Goal: Task Accomplishment & Management: Manage account settings

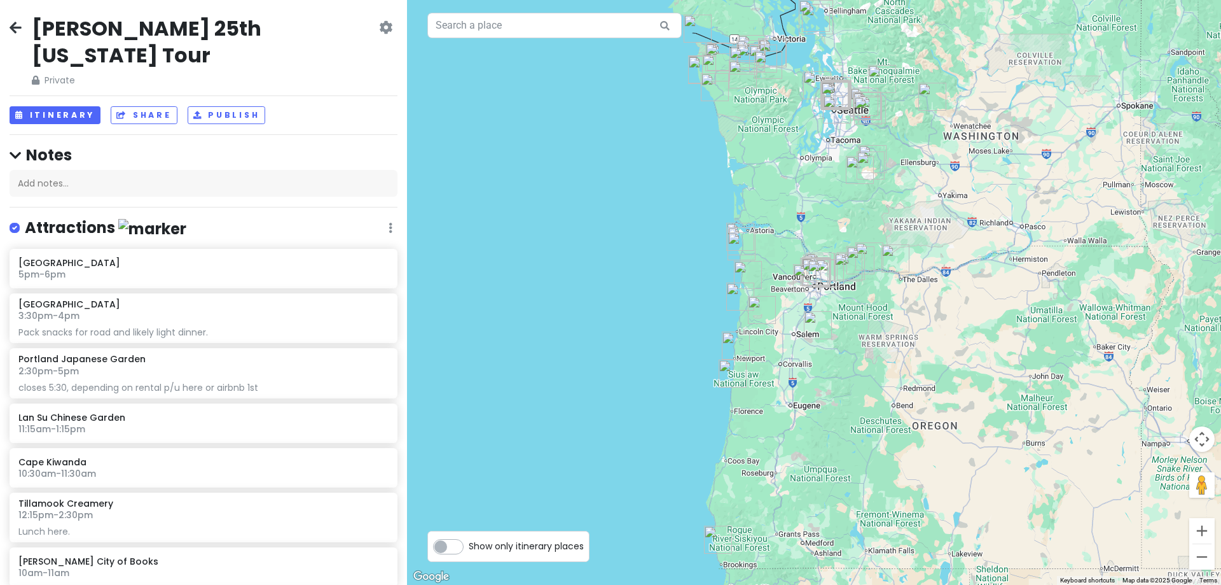
scroll to position [64, 0]
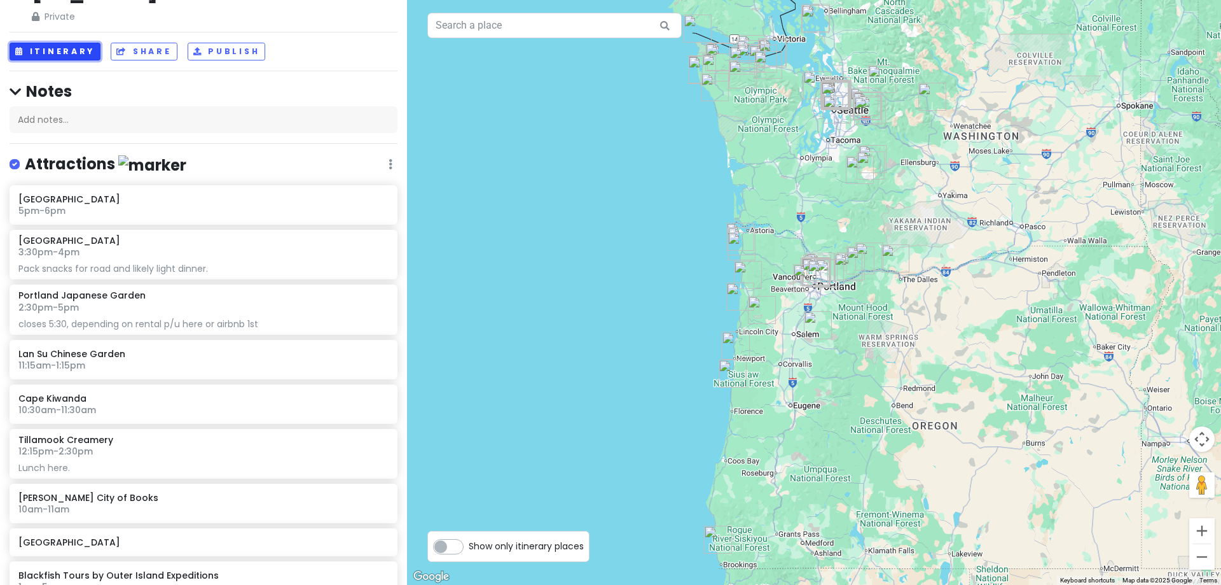
click at [70, 43] on button "Itinerary" at bounding box center [55, 52] width 91 height 18
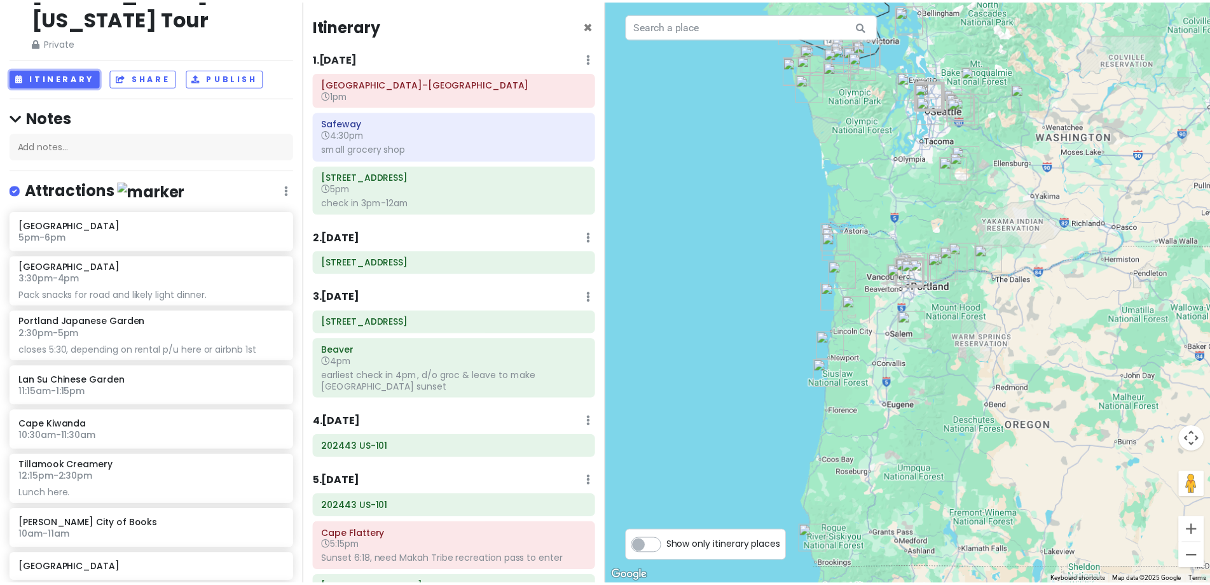
scroll to position [0, 0]
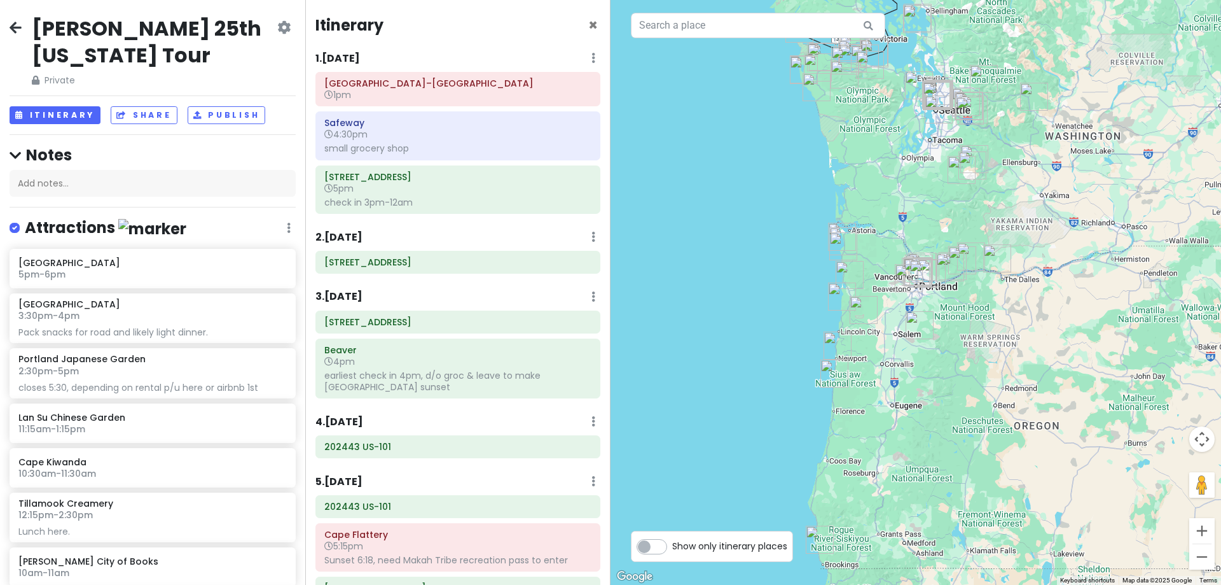
click at [277, 26] on icon at bounding box center [283, 27] width 13 height 10
click at [260, 102] on link "Make a Copy" at bounding box center [243, 96] width 121 height 31
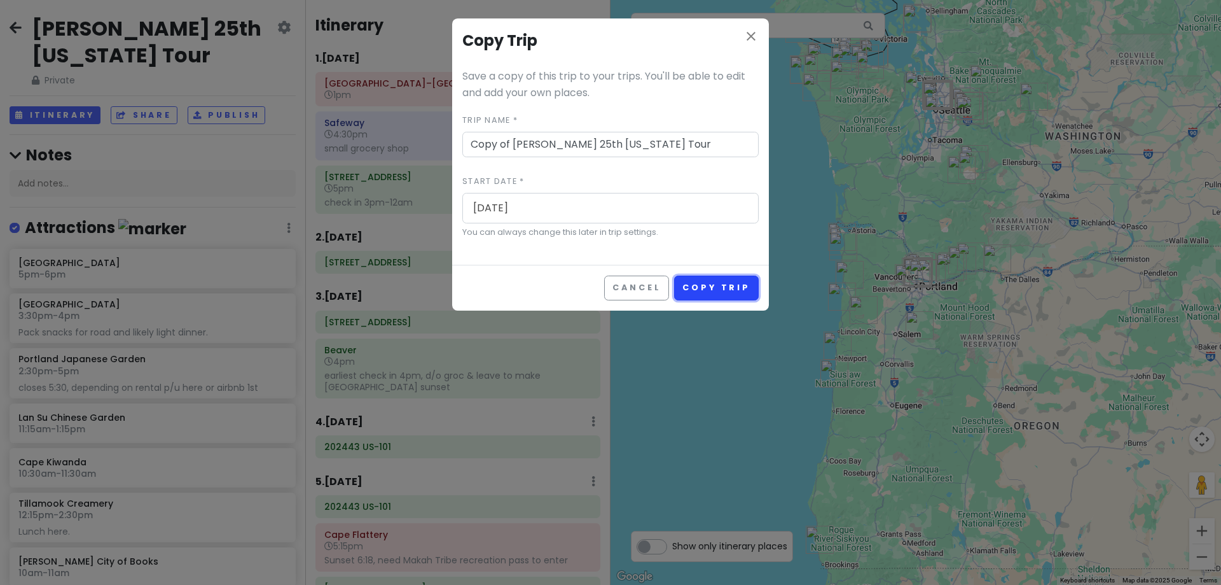
click at [714, 293] on button "Copy Trip" at bounding box center [716, 287] width 85 height 25
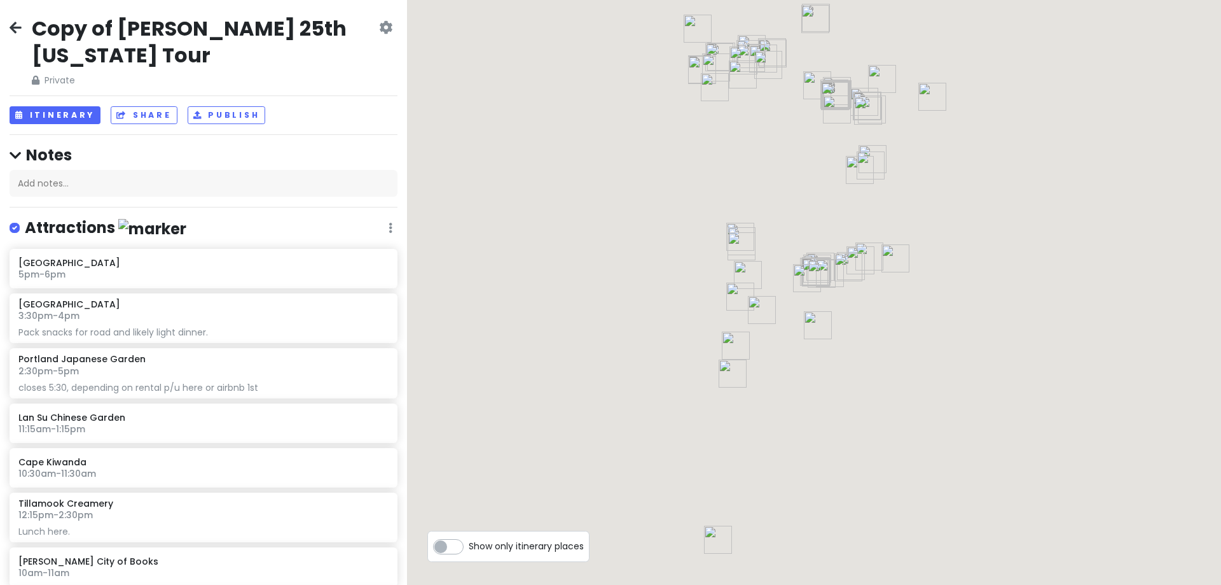
click at [20, 27] on icon at bounding box center [16, 27] width 12 height 10
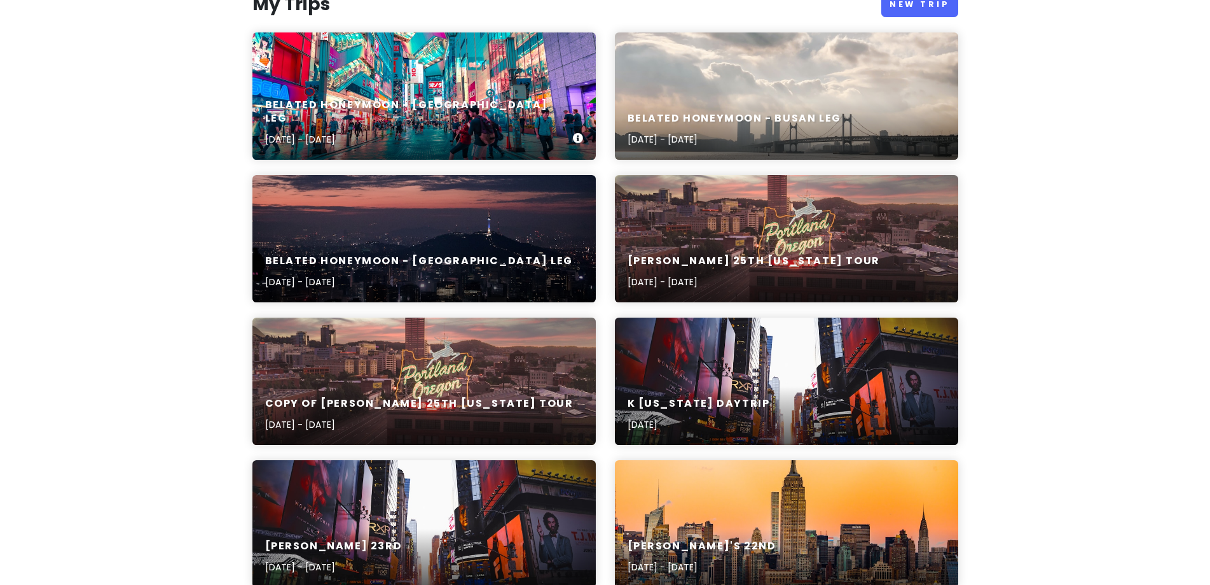
scroll to position [191, 0]
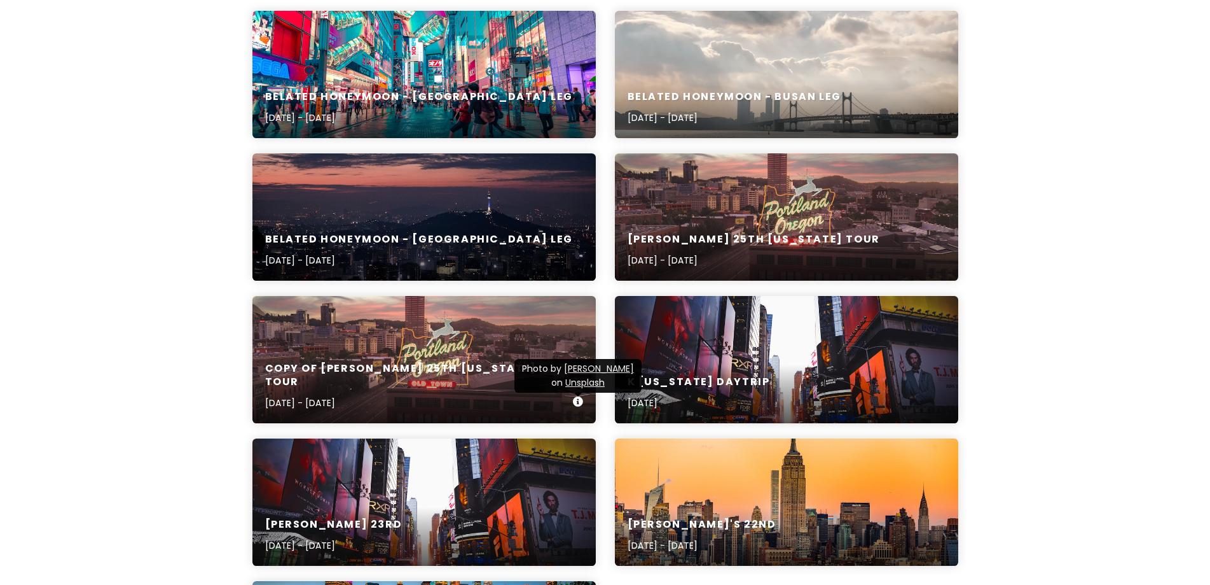
click at [579, 397] on icon at bounding box center [578, 401] width 10 height 10
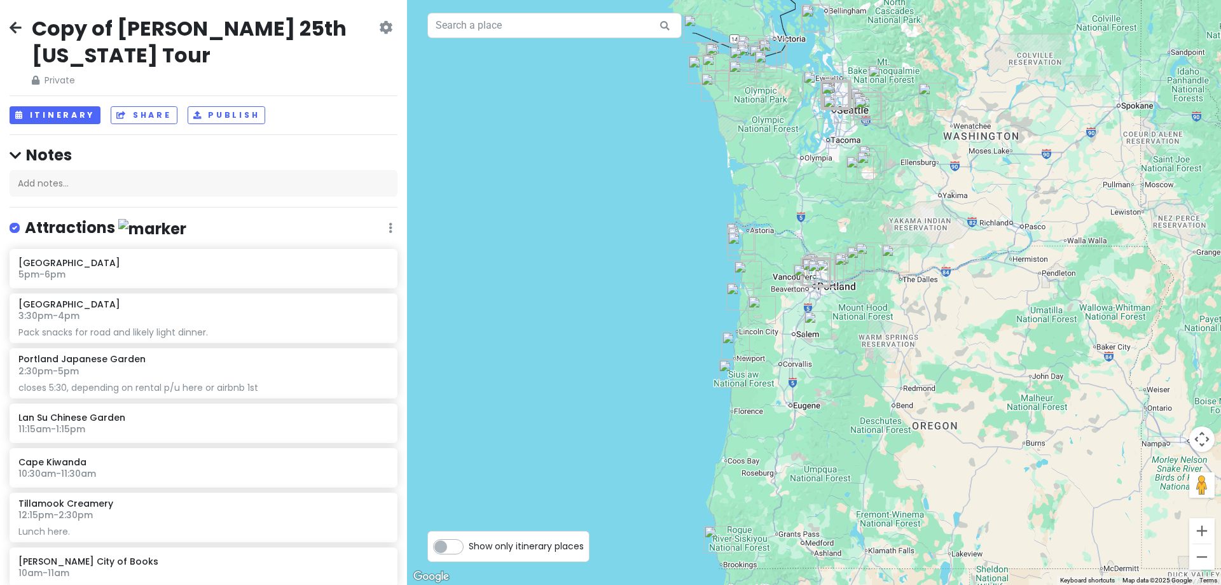
click at [379, 26] on icon at bounding box center [385, 27] width 13 height 10
click at [314, 127] on link "Delete Trip" at bounding box center [345, 127] width 121 height 31
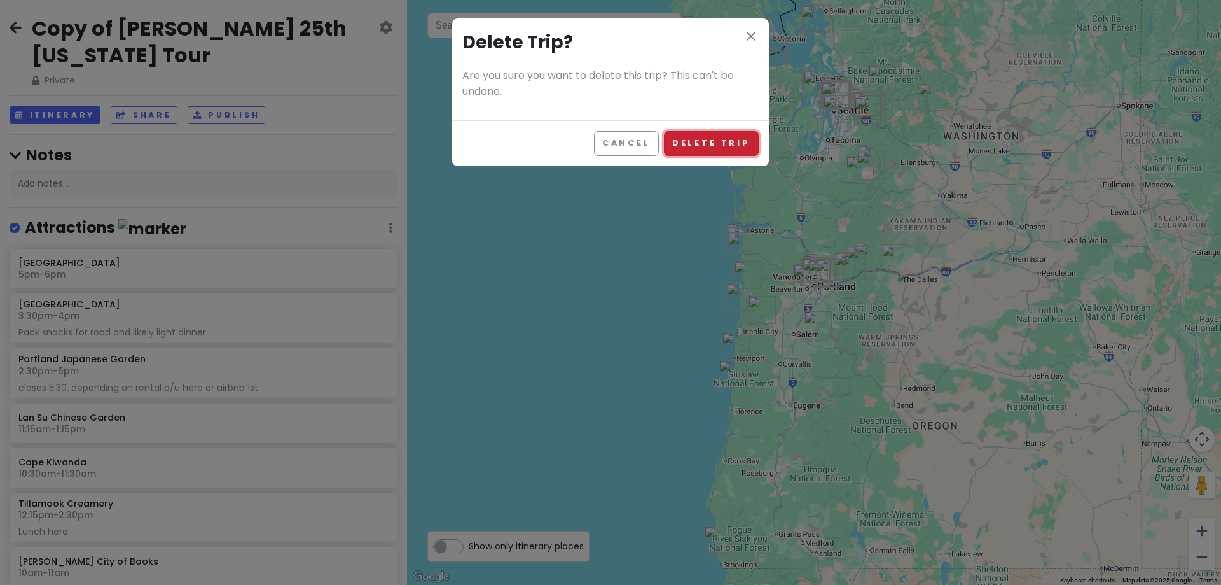
click at [734, 140] on button "Delete Trip" at bounding box center [711, 143] width 95 height 25
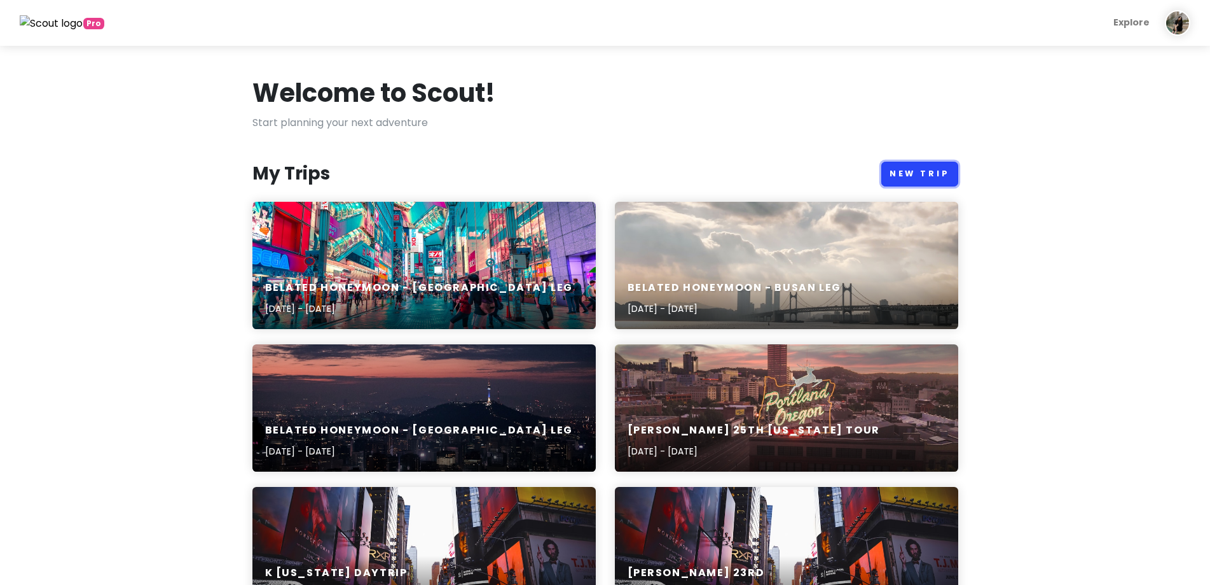
click at [938, 174] on link "New Trip" at bounding box center [920, 174] width 77 height 25
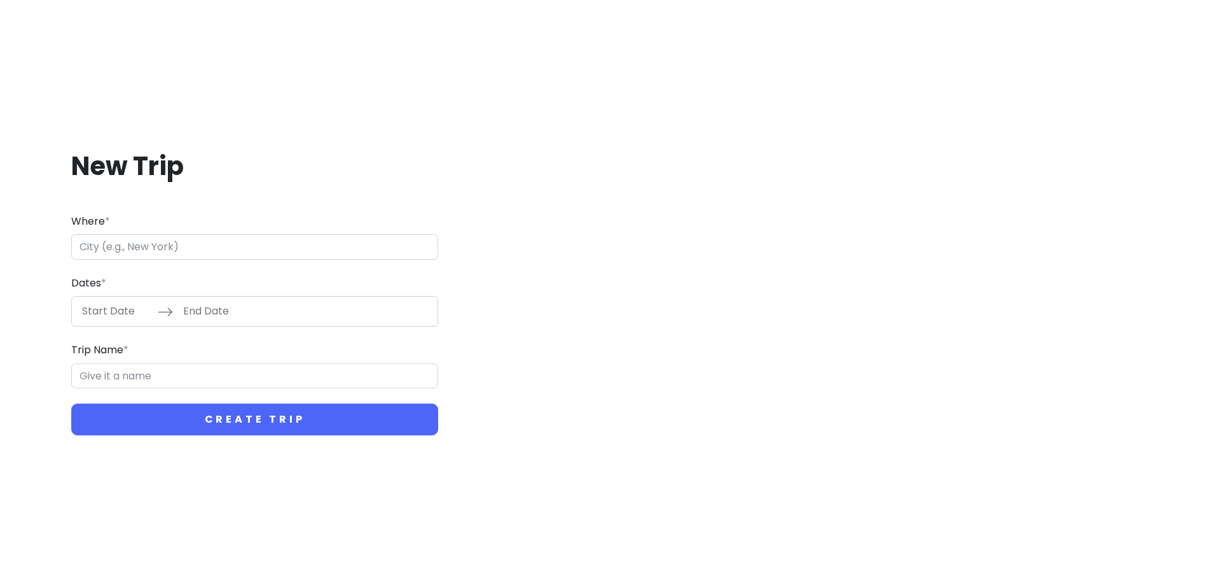
type input "s"
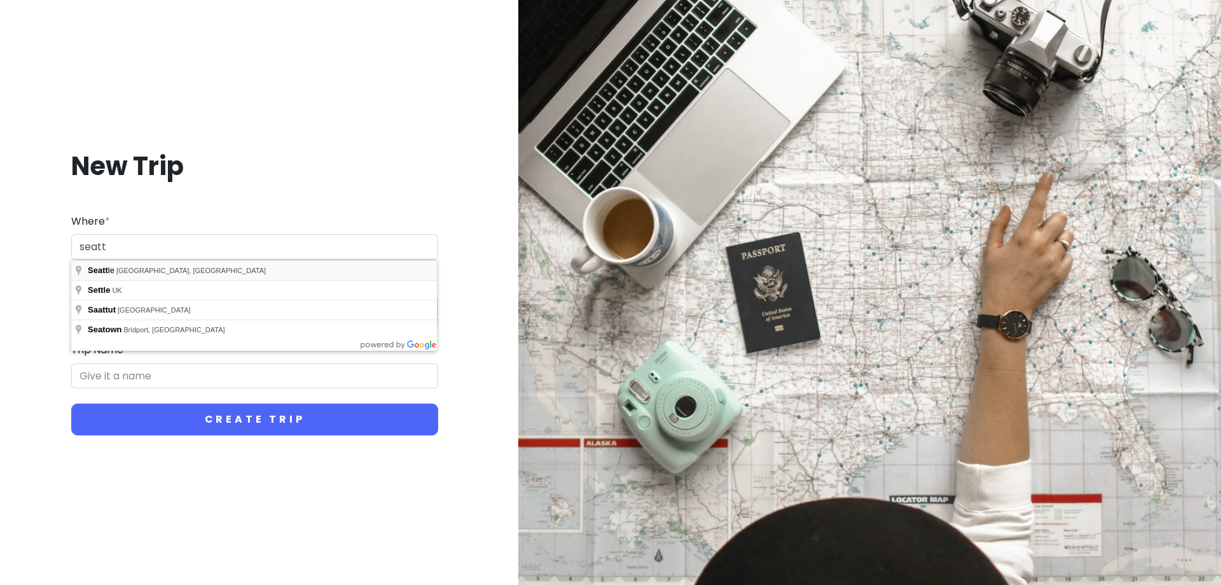
type input "Seattle, WA, USA"
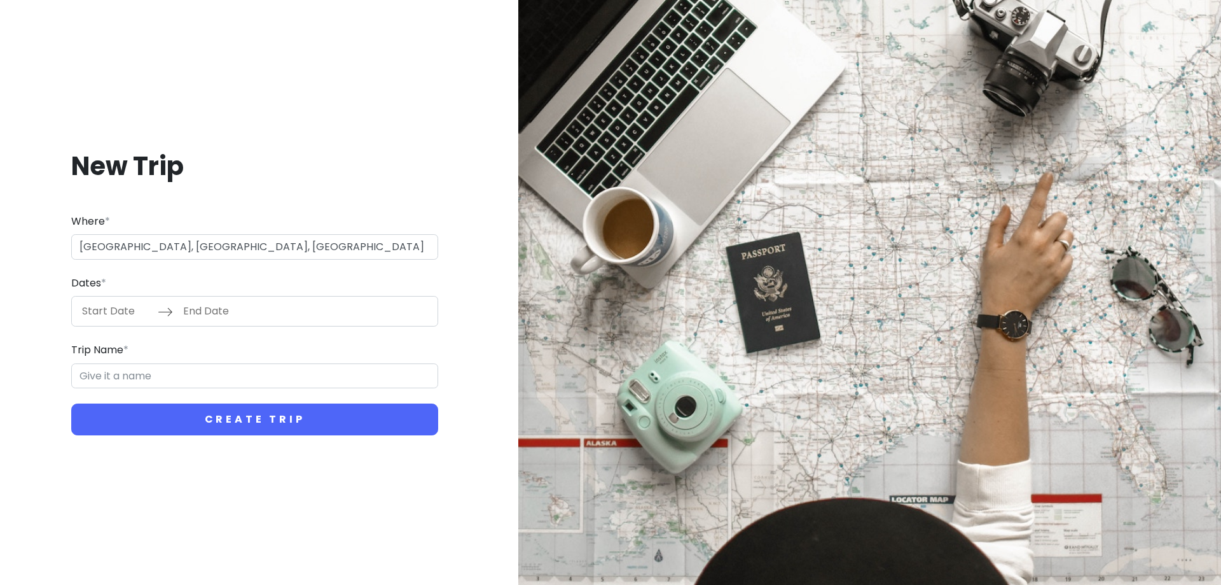
type input "Seattle Trip"
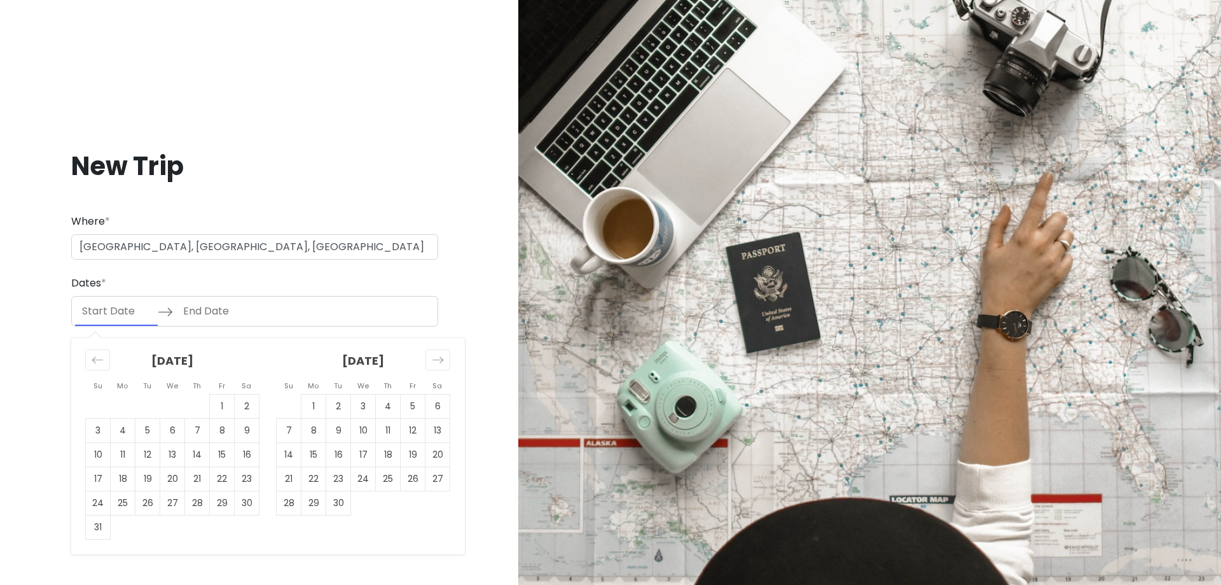
click at [107, 314] on input "Start Date" at bounding box center [116, 310] width 83 height 29
click at [443, 358] on icon "Move forward to switch to the next month." at bounding box center [438, 360] width 12 height 12
click at [293, 476] on td "19" at bounding box center [289, 479] width 25 height 24
type input "10/19/2025"
click at [287, 503] on td "26" at bounding box center [289, 503] width 25 height 24
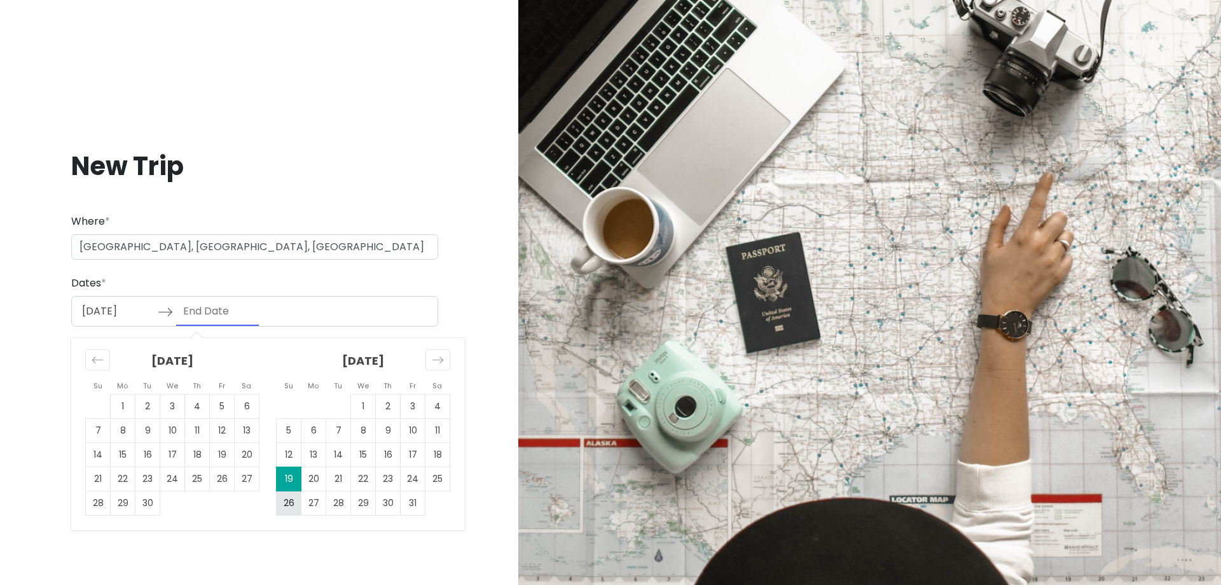
type input "10/26/2025"
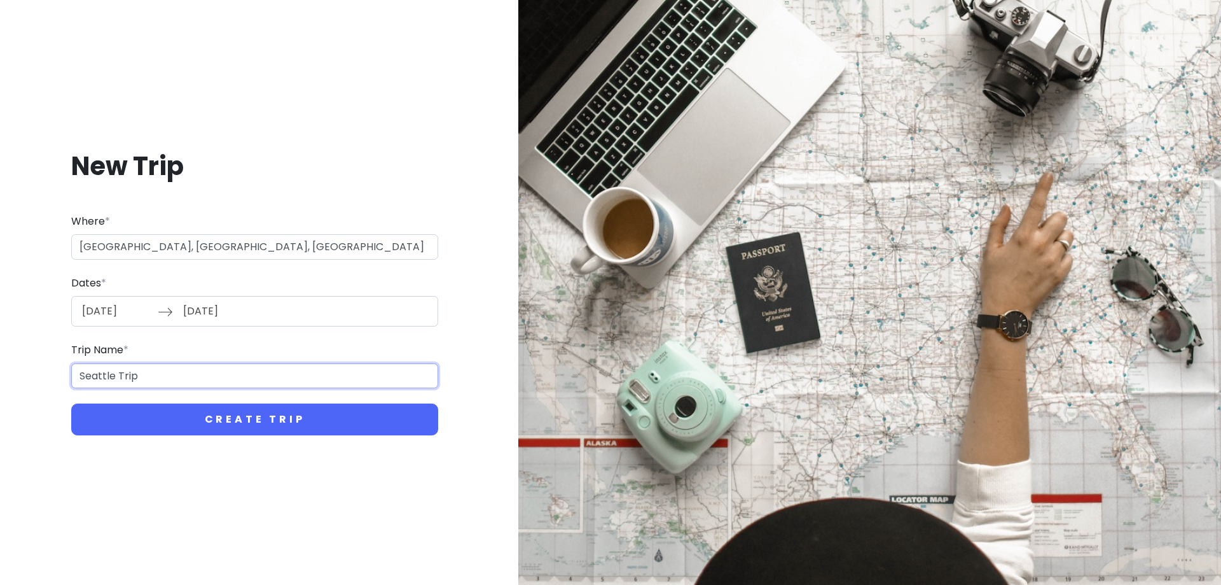
drag, startPoint x: 227, startPoint y: 380, endPoint x: 44, endPoint y: 363, distance: 183.9
click at [45, 363] on div "New Trip Where * Seattle, WA, USA Dates * 10/19/2025 Navigate forward to intera…" at bounding box center [254, 292] width 489 height 347
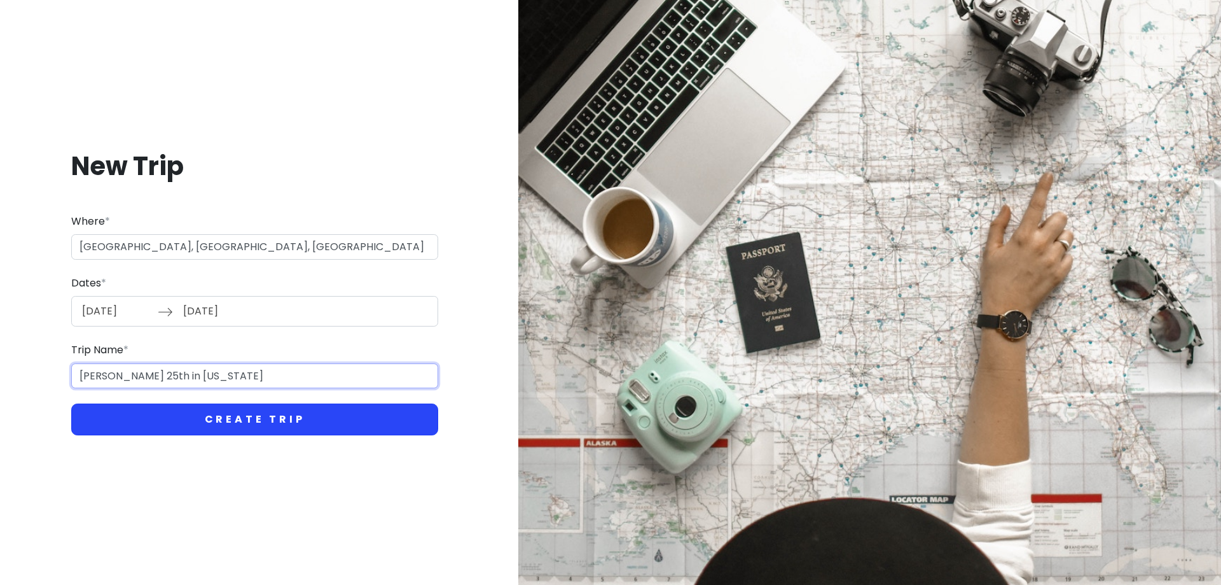
type input "[PERSON_NAME] 25th in [US_STATE]"
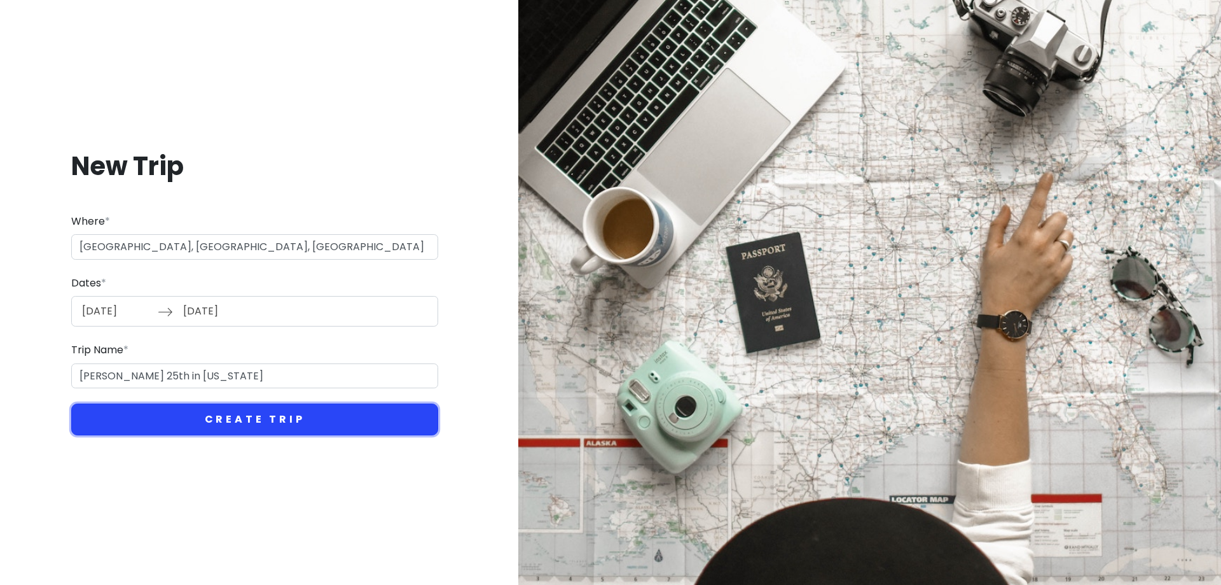
click at [159, 423] on button "Create Trip" at bounding box center [254, 419] width 367 height 32
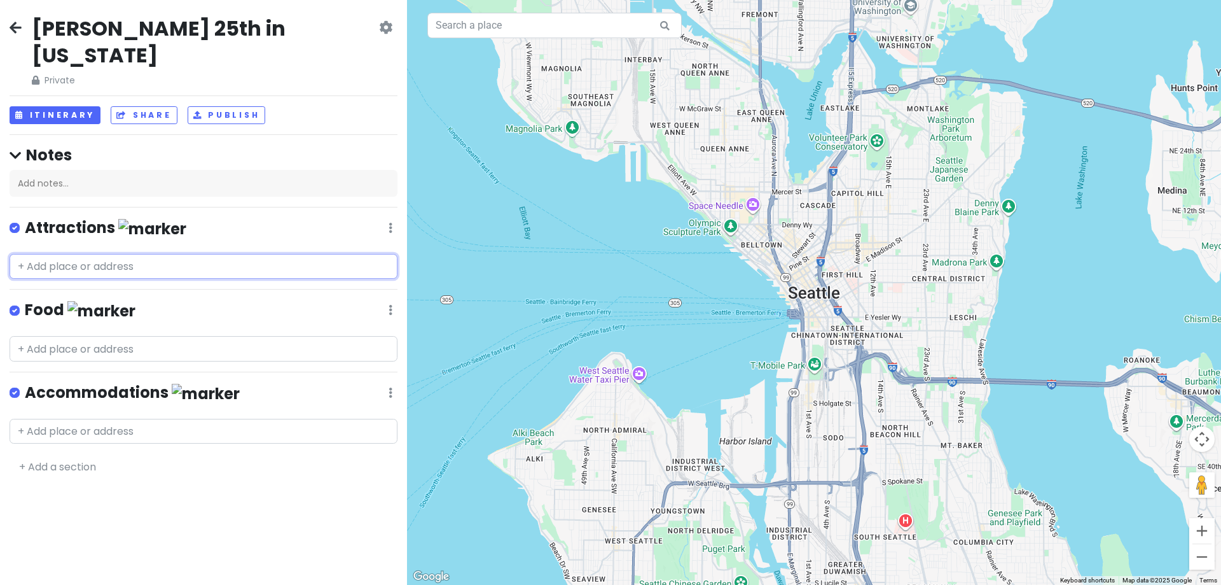
click at [97, 254] on input "text" at bounding box center [204, 266] width 388 height 25
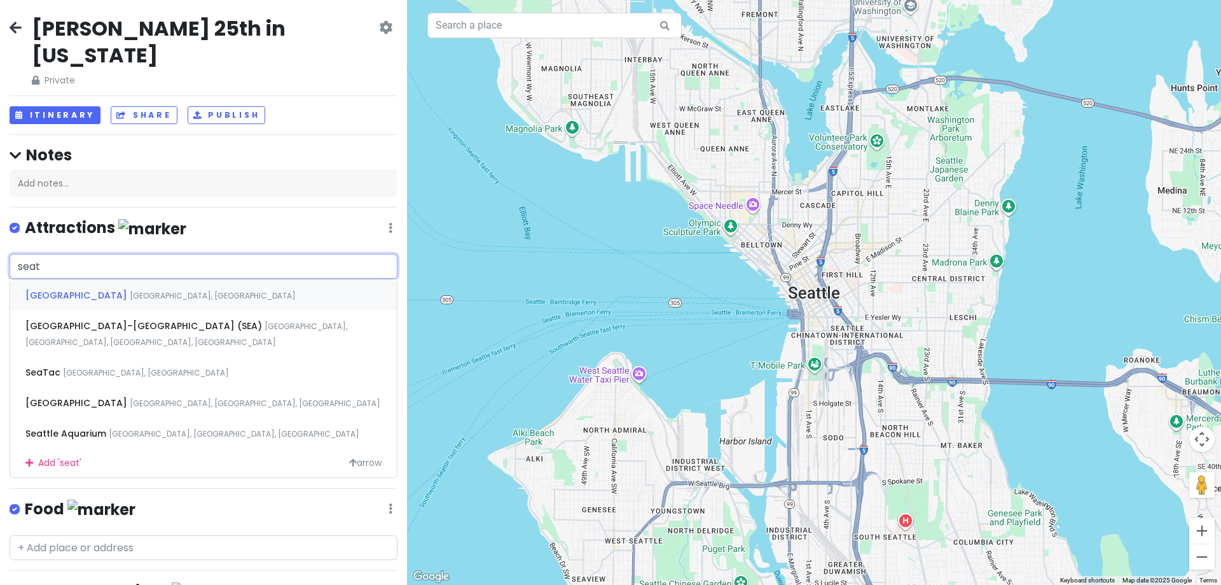
type input "seatt"
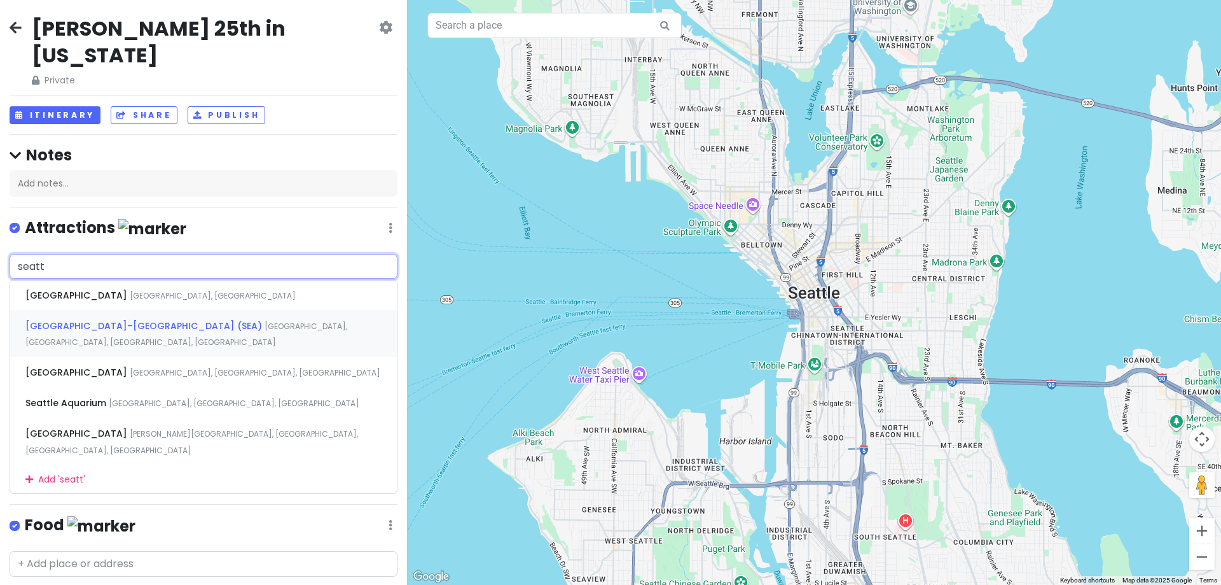
click at [130, 298] on span "Seattle–Tacoma International Airport (SEA)" at bounding box center [77, 295] width 104 height 13
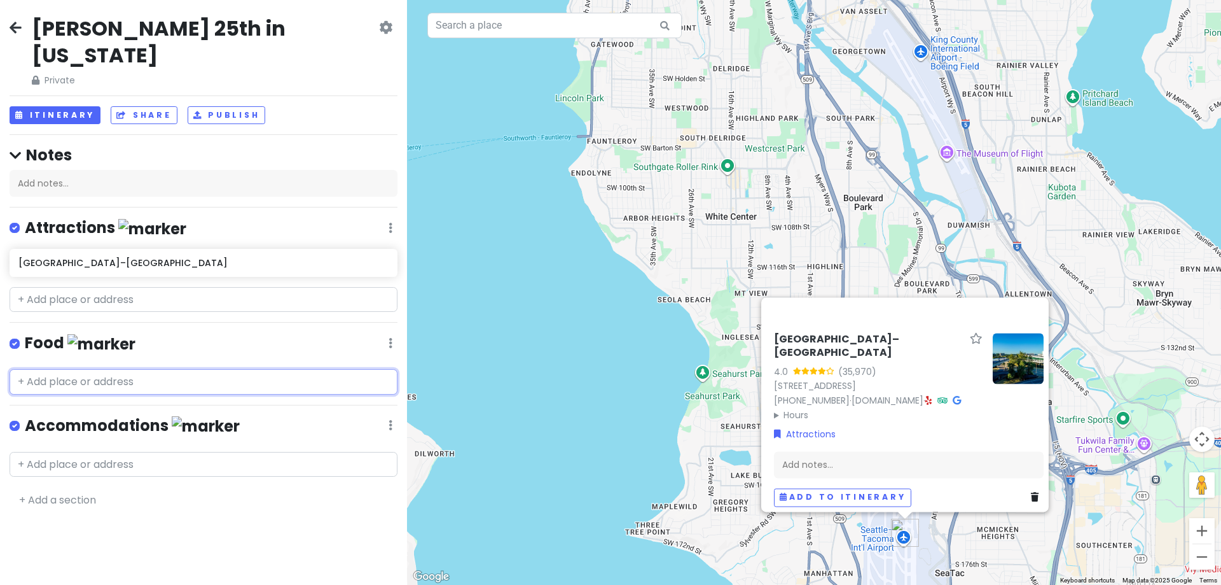
click at [132, 369] on input "text" at bounding box center [204, 381] width 388 height 25
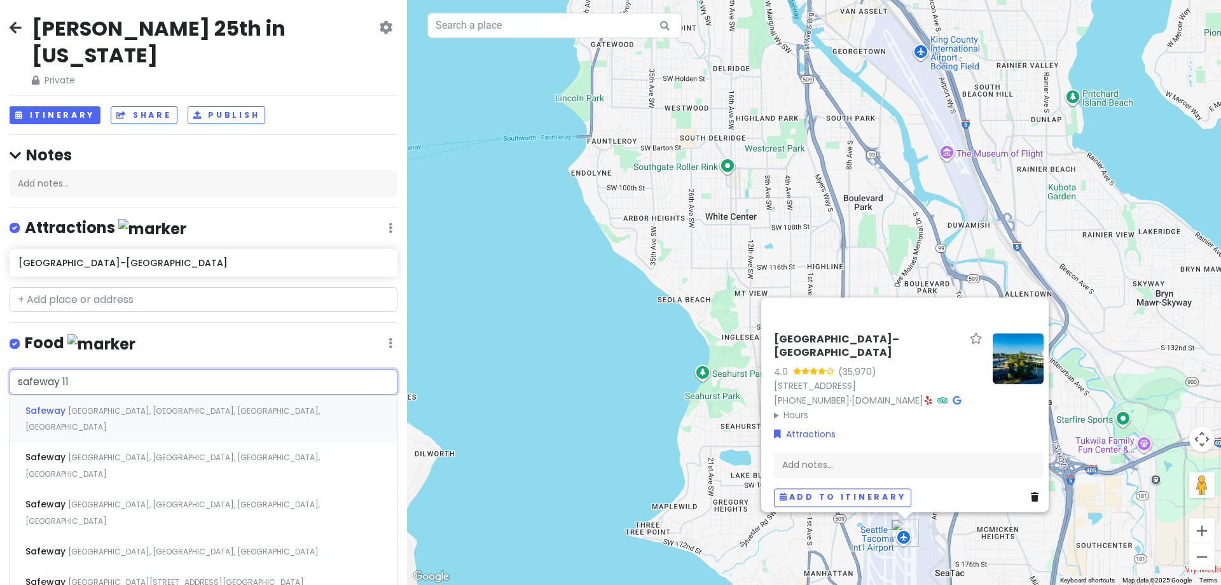
type input "safeway 110"
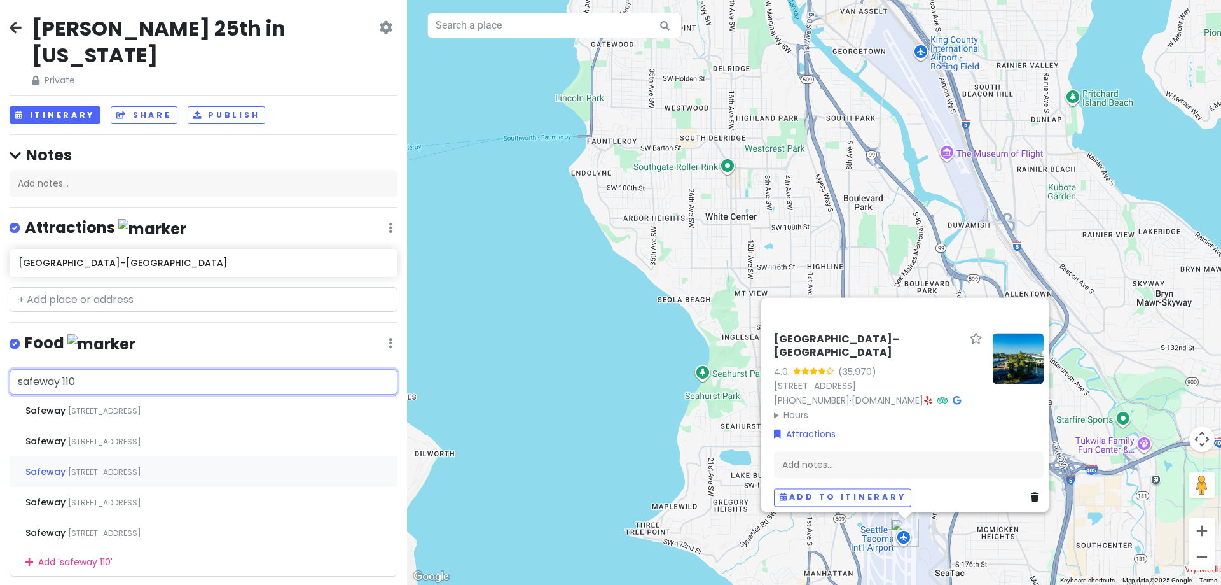
click at [134, 416] on span "110 East 3rd Street, Port Angeles, WA, USA" at bounding box center [104, 410] width 73 height 11
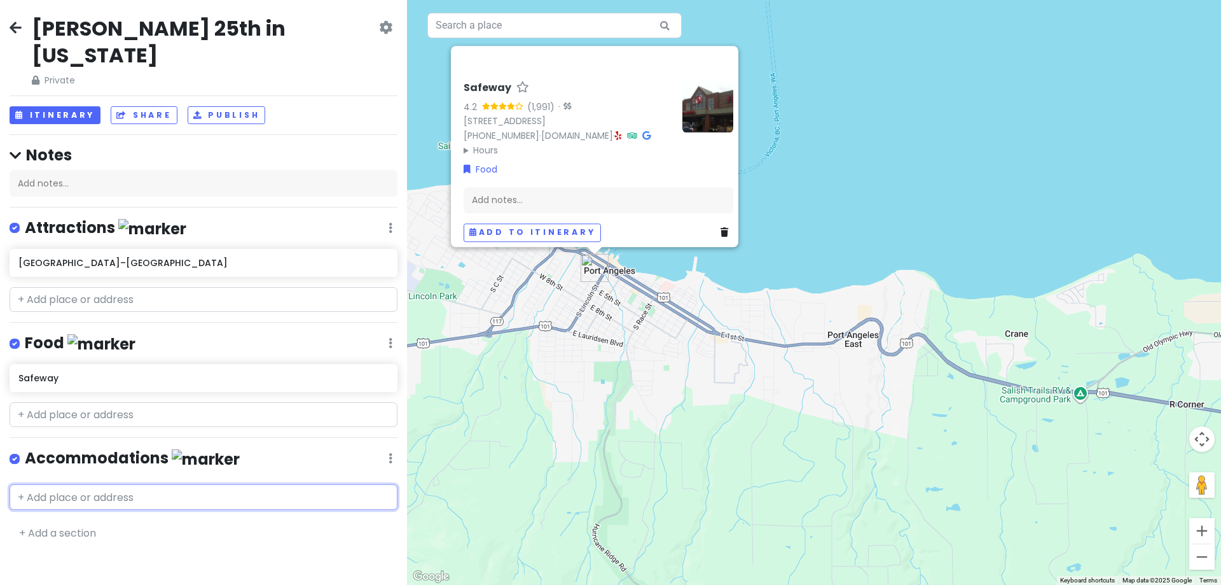
click at [85, 484] on input "text" at bounding box center [204, 496] width 388 height 25
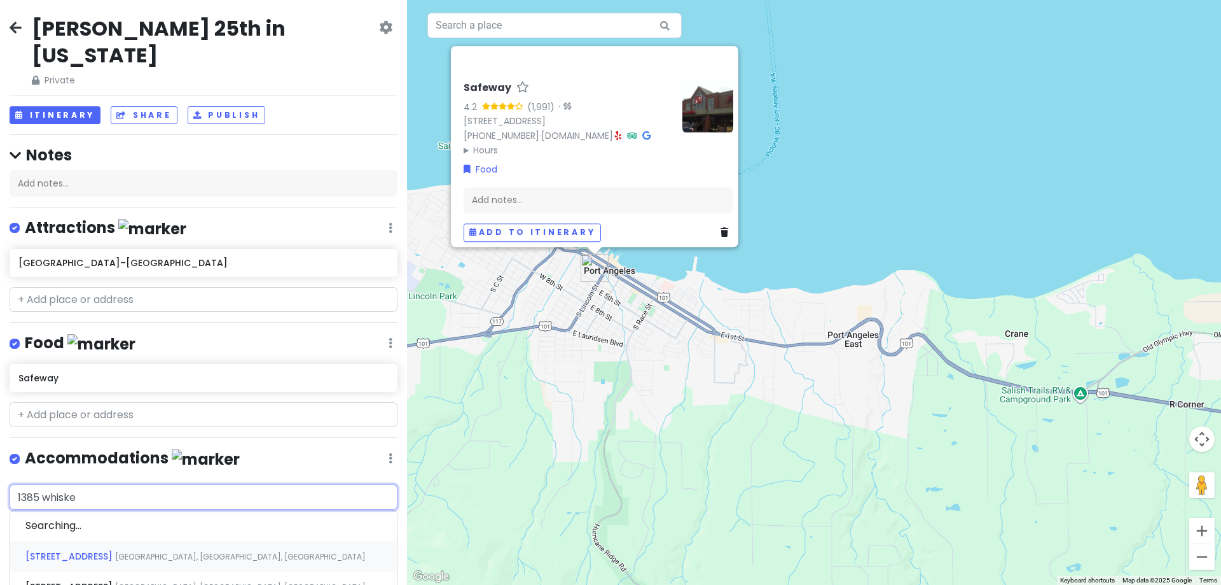
type input "1385 whiskey"
click at [85, 519] on span "1385 Whiskey Creek Beach Road" at bounding box center [70, 525] width 90 height 13
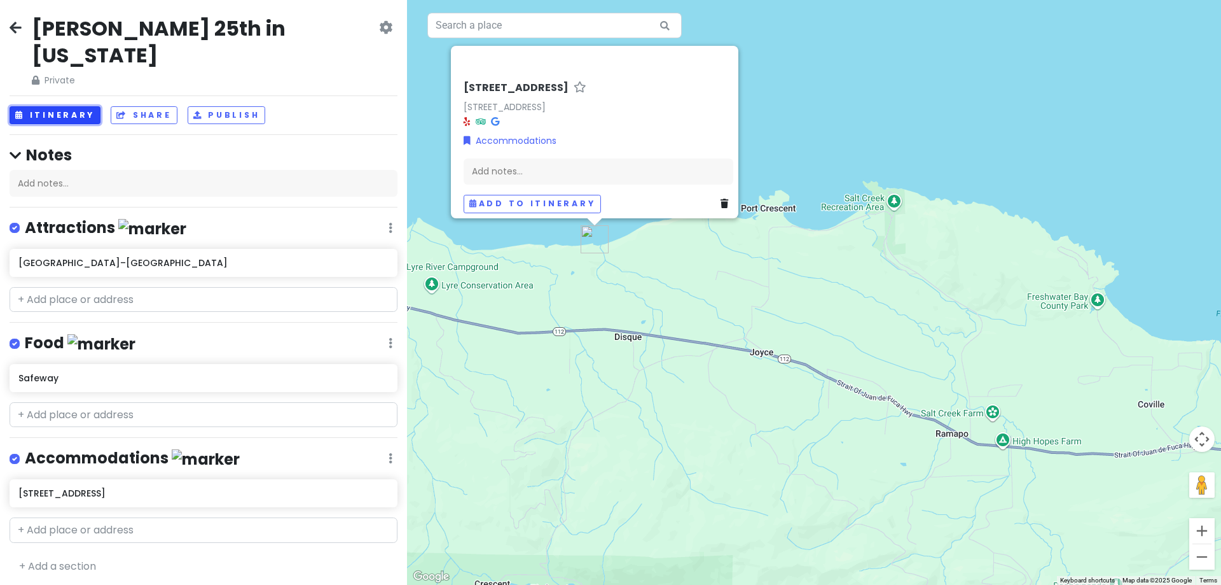
click at [60, 106] on button "Itinerary" at bounding box center [55, 115] width 91 height 18
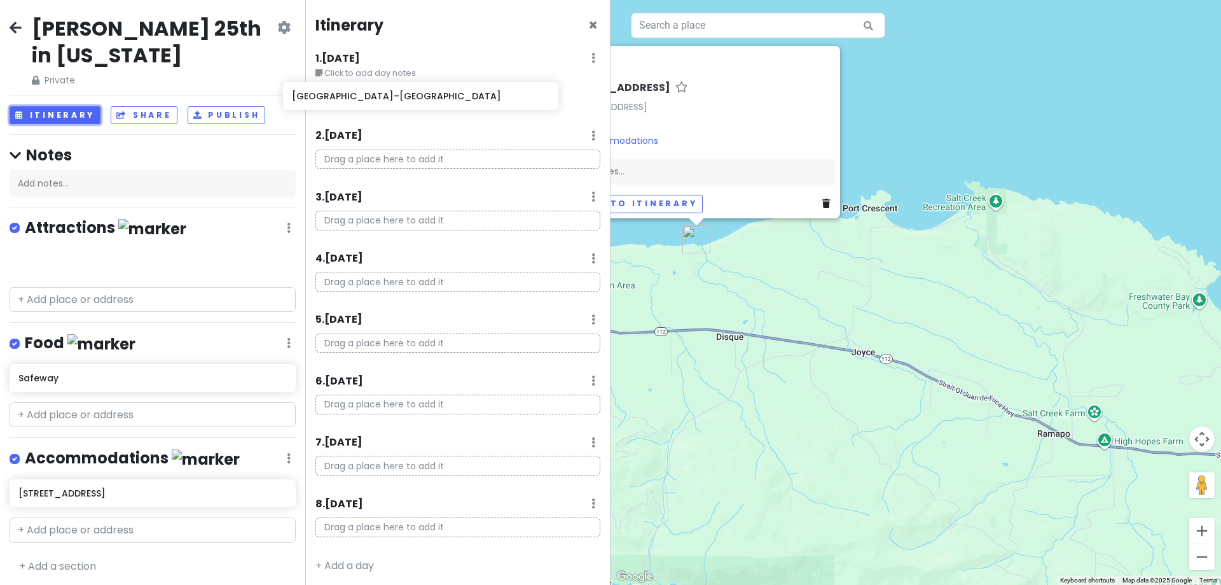
drag, startPoint x: 97, startPoint y: 262, endPoint x: 370, endPoint y: 97, distance: 319.6
click at [370, 97] on div "Hunter's 25th in Washington Private Change Dates Make a Copy Delete Trip Give F…" at bounding box center [610, 292] width 1221 height 585
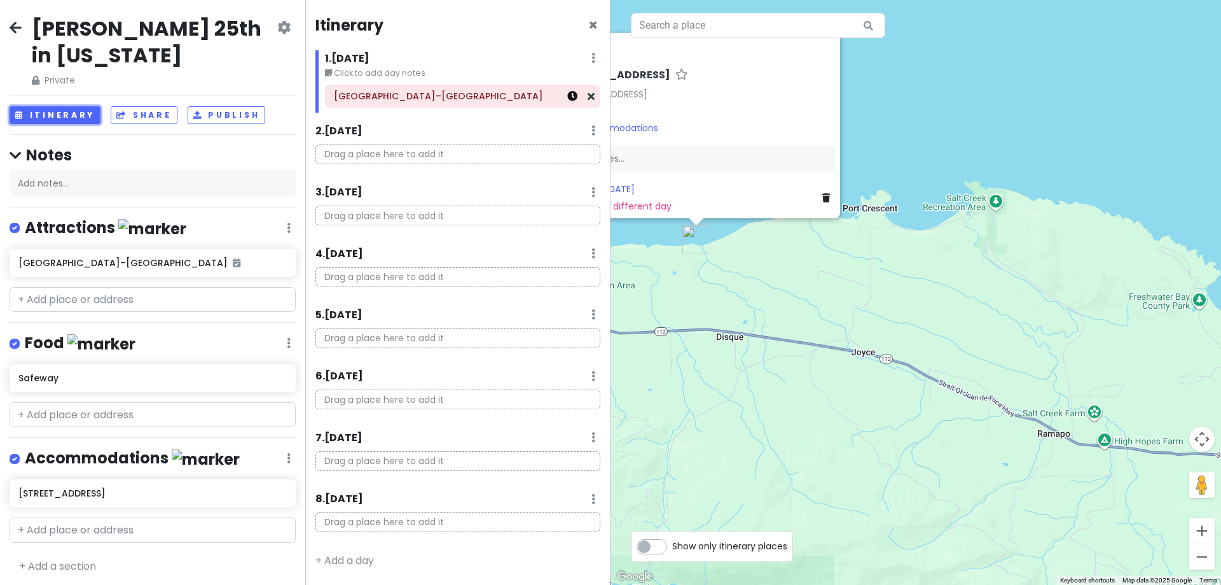
click at [574, 95] on icon at bounding box center [572, 96] width 10 height 10
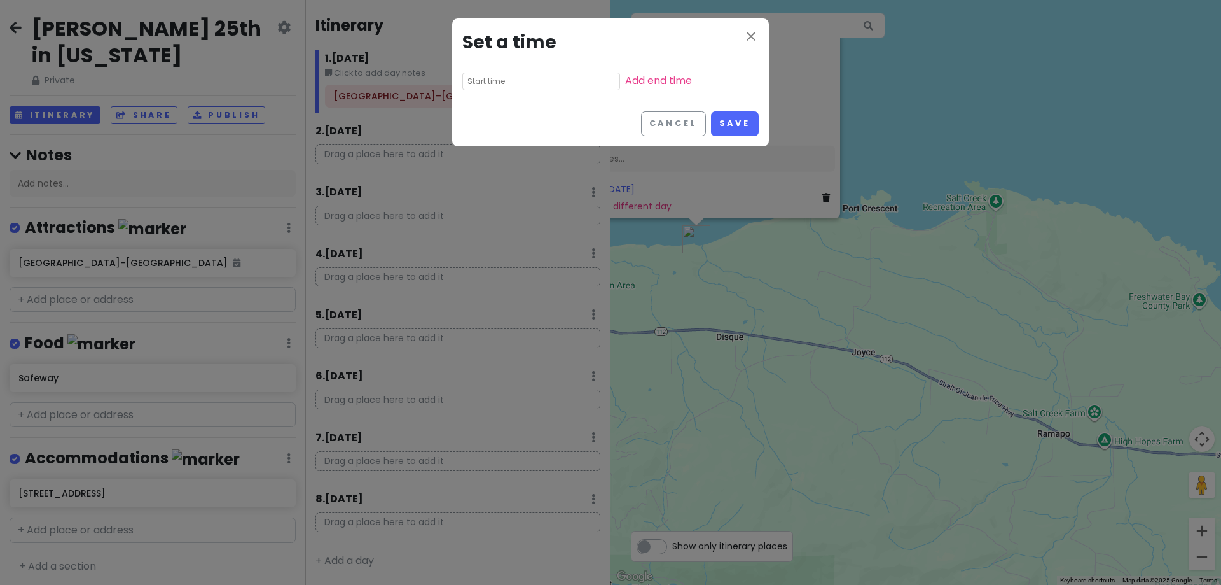
click at [532, 83] on input "text" at bounding box center [541, 82] width 158 height 18
click at [477, 113] on li "01" at bounding box center [480, 114] width 35 height 15
type input "1:55 pm"
click at [512, 102] on li "00" at bounding box center [516, 99] width 34 height 15
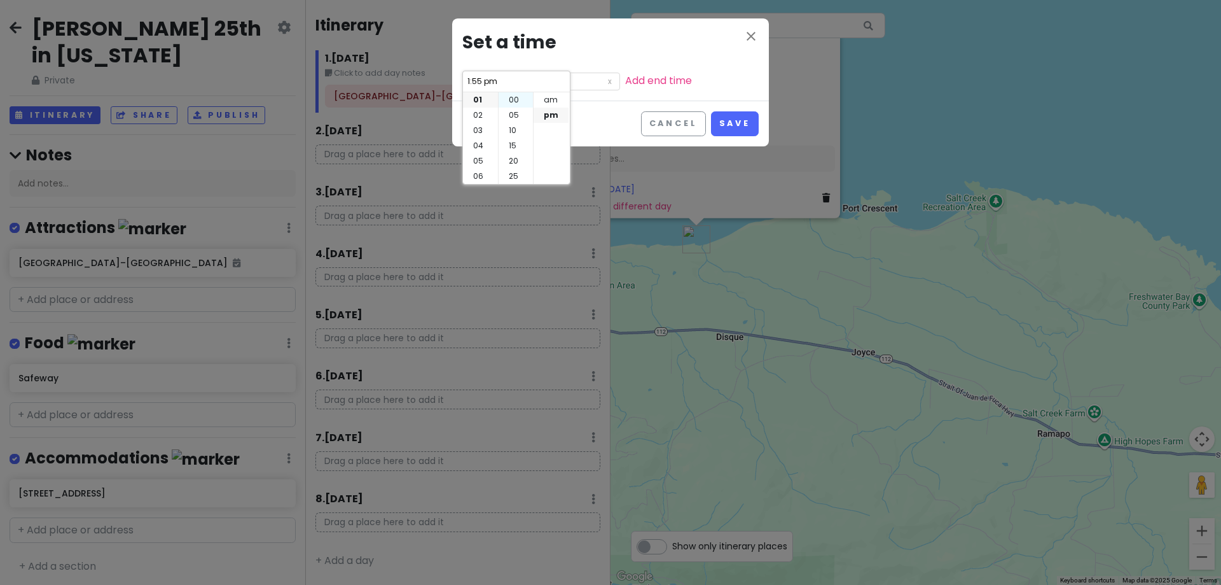
type input "1:00 pm"
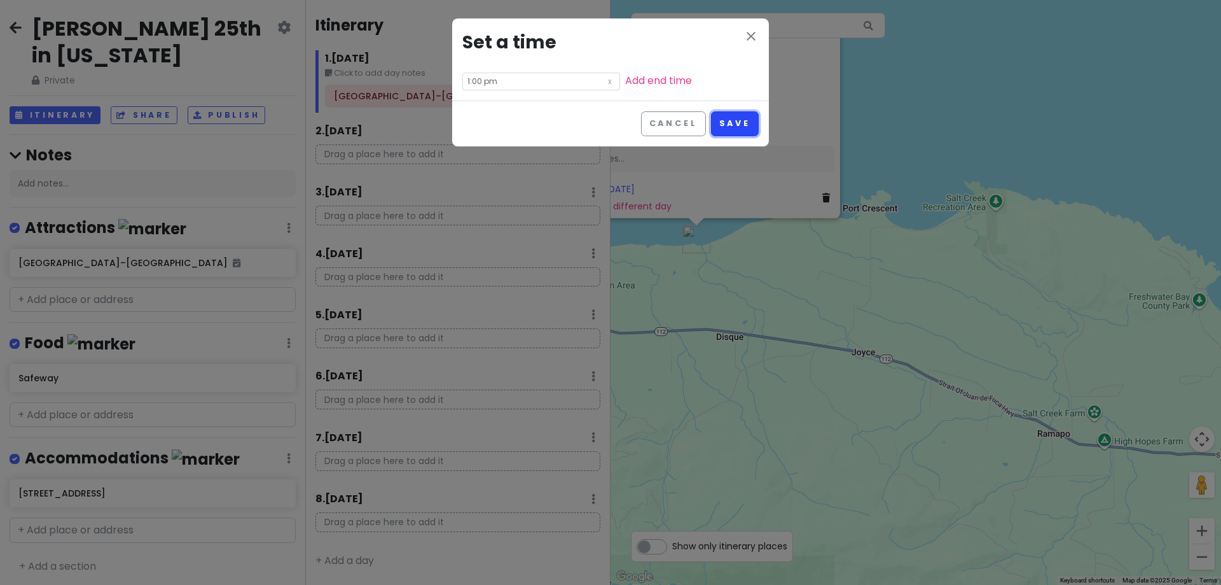
click at [723, 114] on button "Save" at bounding box center [735, 123] width 48 height 25
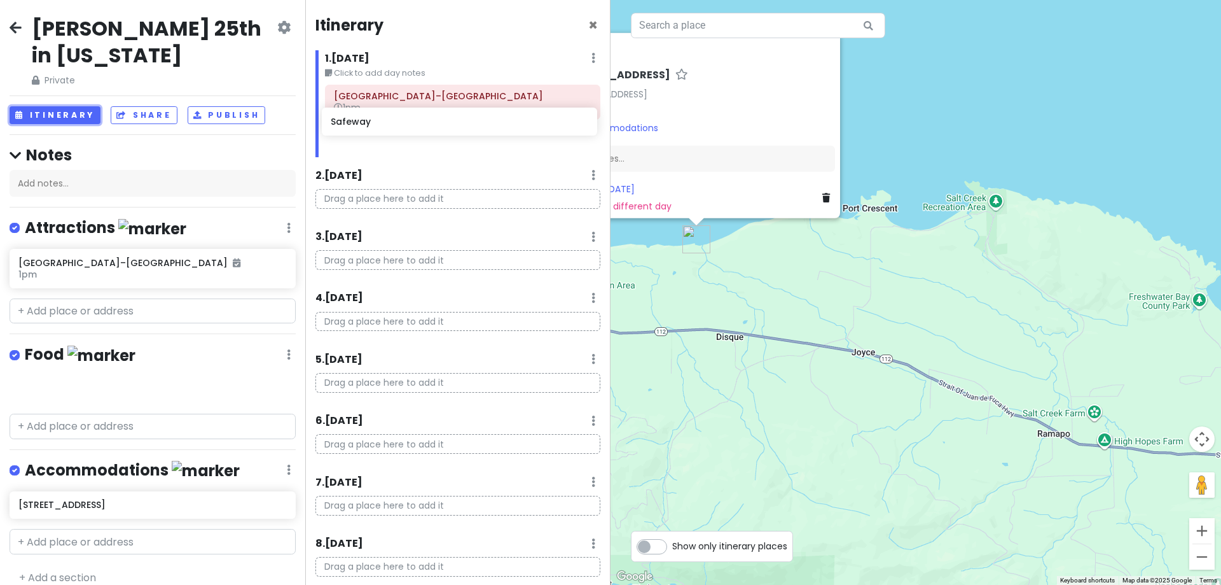
drag, startPoint x: 115, startPoint y: 392, endPoint x: 427, endPoint y: 126, distance: 409.7
click at [427, 126] on div "Hunter's 25th in Washington Private Change Dates Make a Copy Delete Trip Give F…" at bounding box center [610, 292] width 1221 height 585
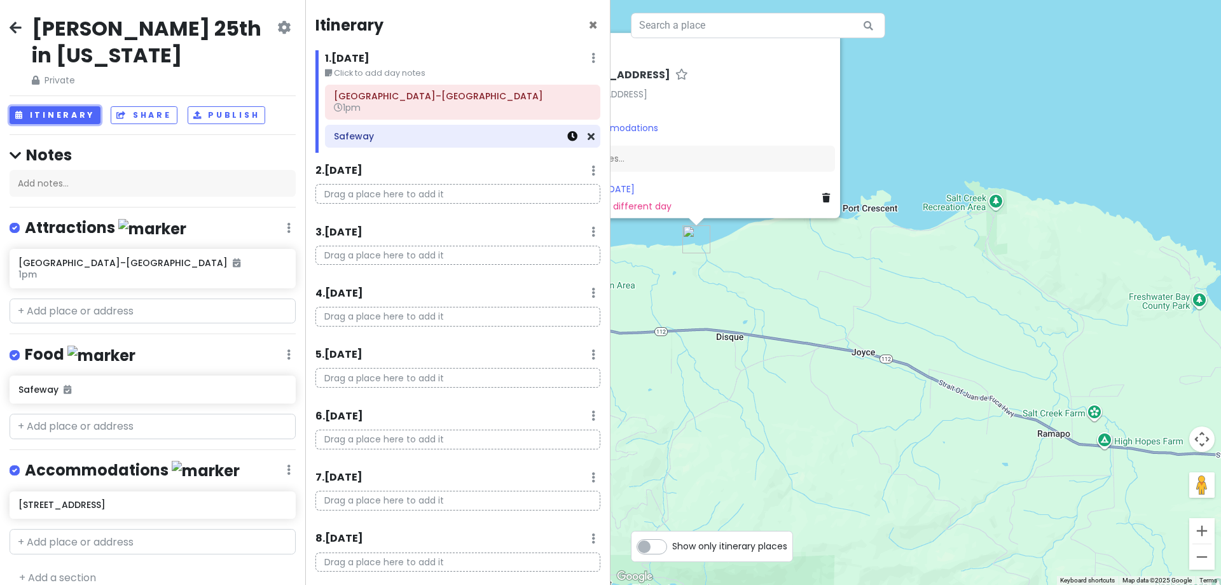
click at [567, 142] on link at bounding box center [572, 136] width 10 height 15
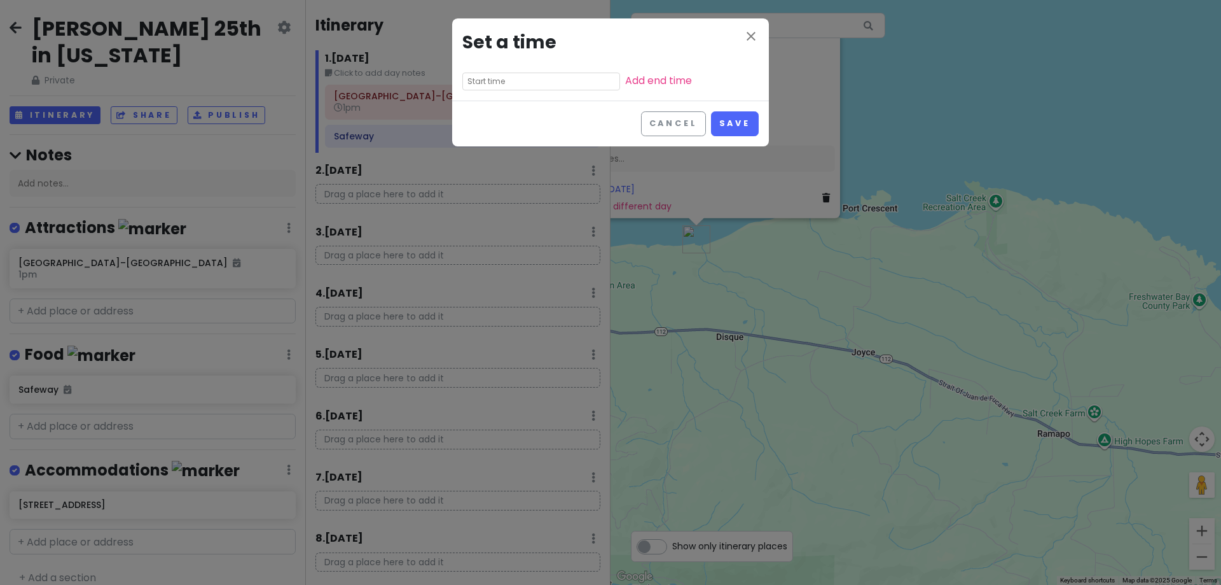
click at [511, 87] on input "text" at bounding box center [541, 82] width 158 height 18
click at [484, 131] on li "04" at bounding box center [480, 132] width 35 height 15
type input "4:55 pm"
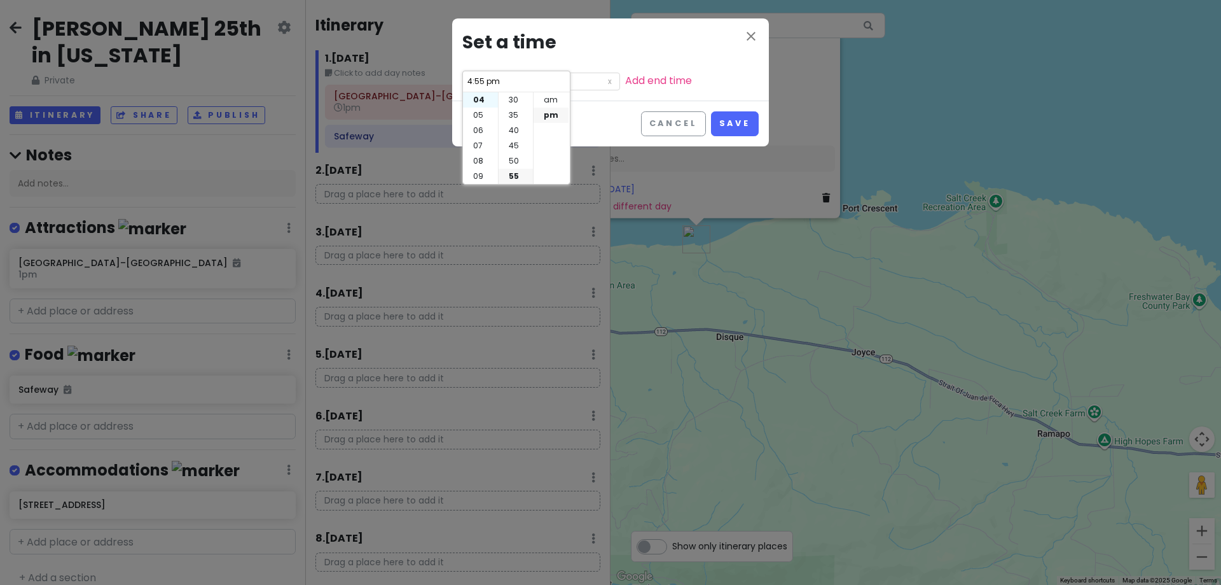
scroll to position [61, 0]
click at [510, 102] on li "30" at bounding box center [516, 99] width 34 height 15
type input "4:30 pm"
click at [744, 116] on button "Save" at bounding box center [735, 123] width 48 height 25
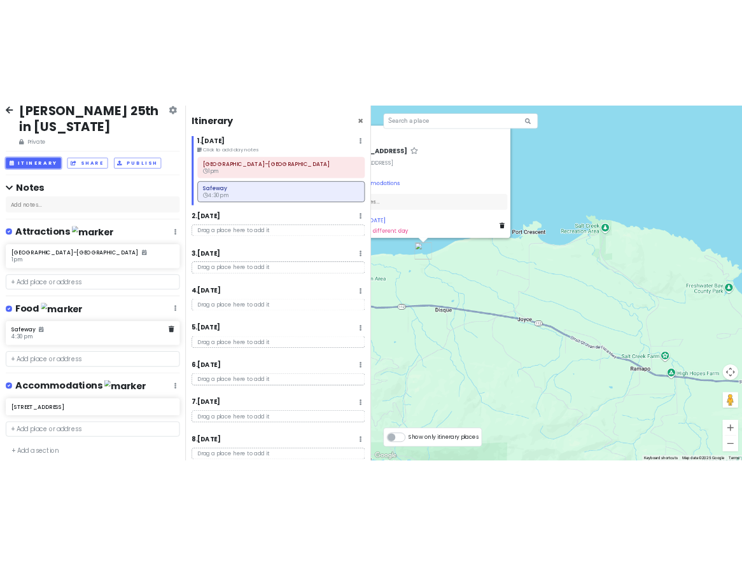
scroll to position [25, 0]
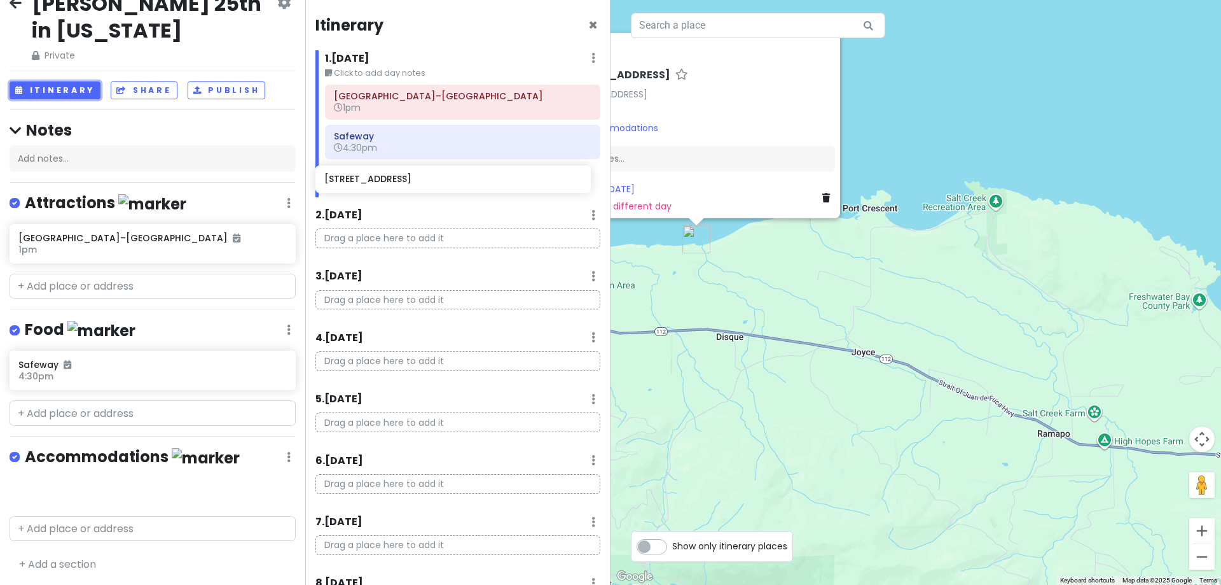
drag, startPoint x: 132, startPoint y: 492, endPoint x: 438, endPoint y: 183, distance: 434.9
click at [438, 183] on div "Hunter's 25th in Washington Private Change Dates Make a Copy Delete Trip Give F…" at bounding box center [610, 292] width 1221 height 585
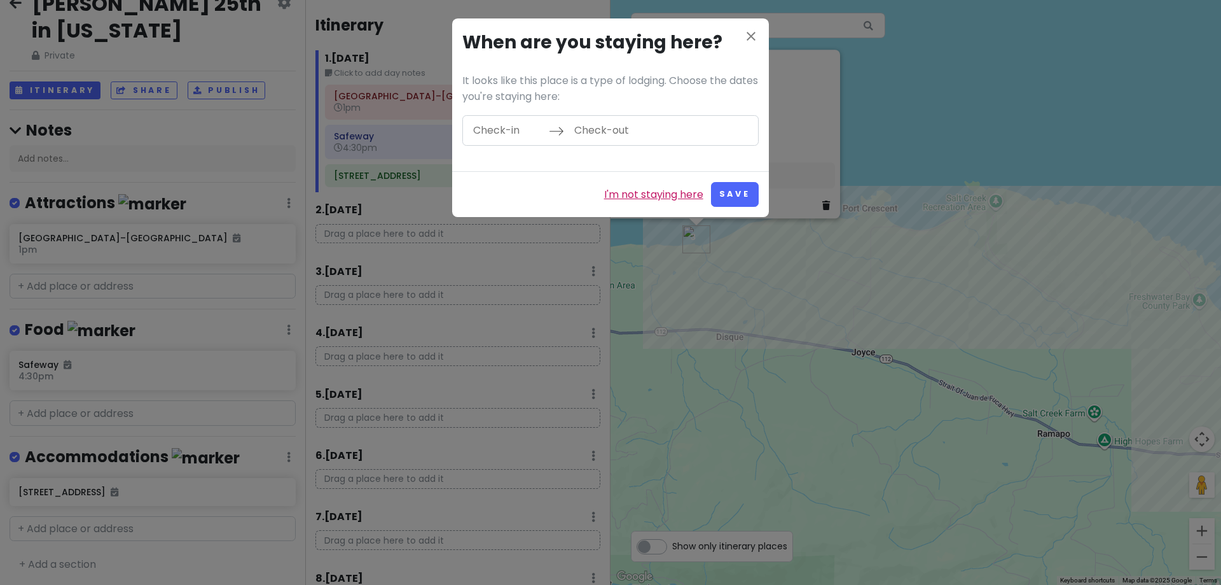
click at [606, 190] on link "I'm not staying here" at bounding box center [653, 194] width 99 height 17
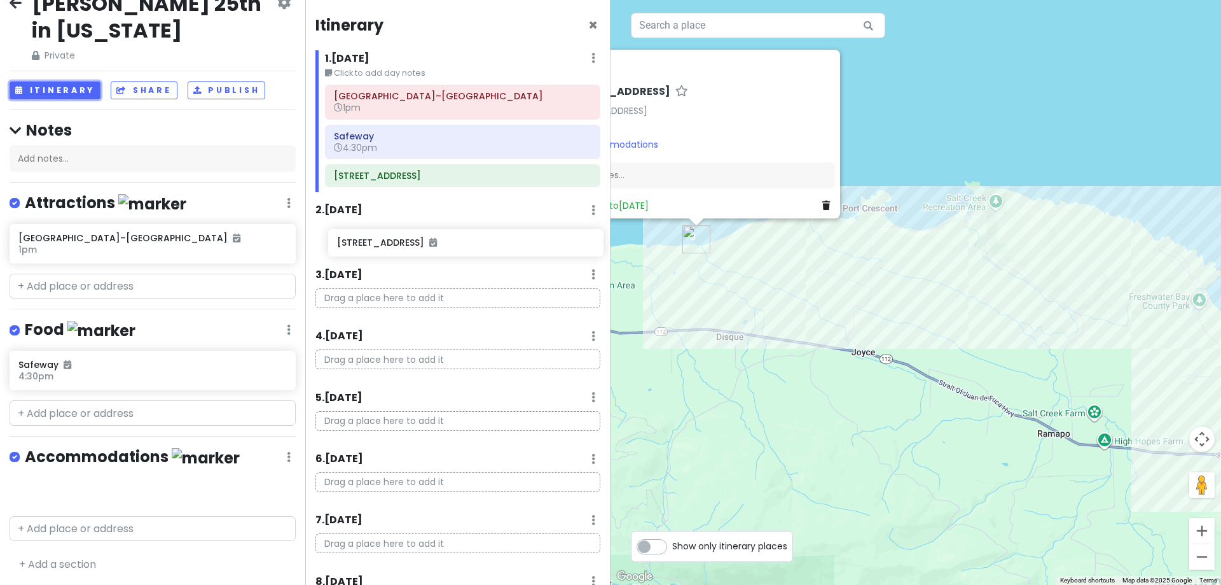
drag, startPoint x: 130, startPoint y: 494, endPoint x: 449, endPoint y: 248, distance: 402.3
click at [449, 248] on div "Hunter's 25th in Washington Private Change Dates Make a Copy Delete Trip Give F…" at bounding box center [610, 292] width 1221 height 585
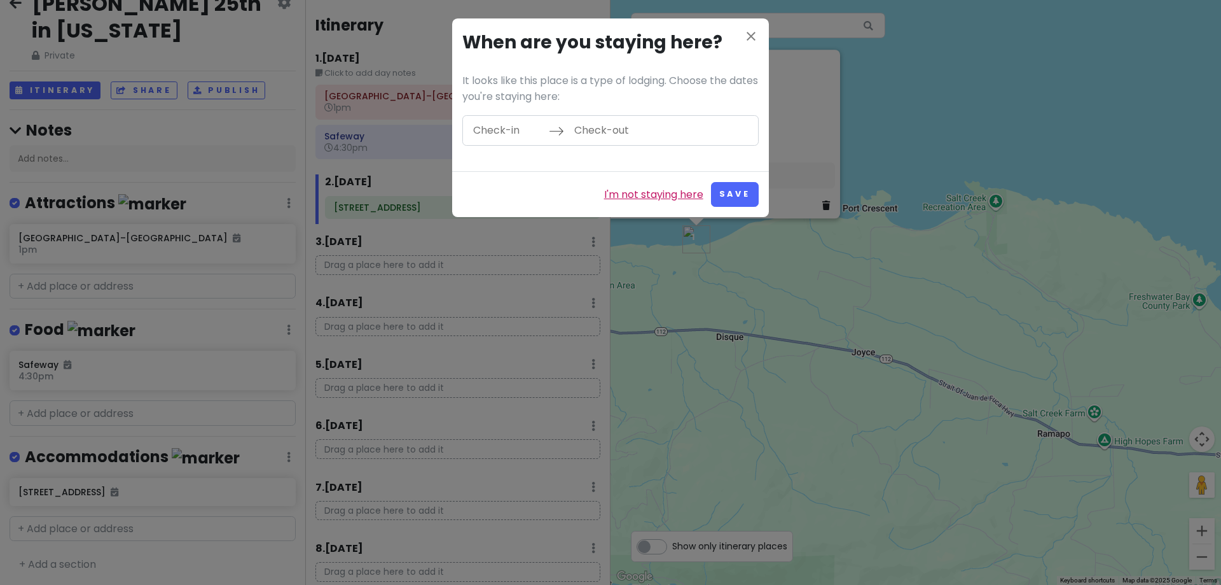
click at [691, 194] on link "I'm not staying here" at bounding box center [653, 194] width 99 height 17
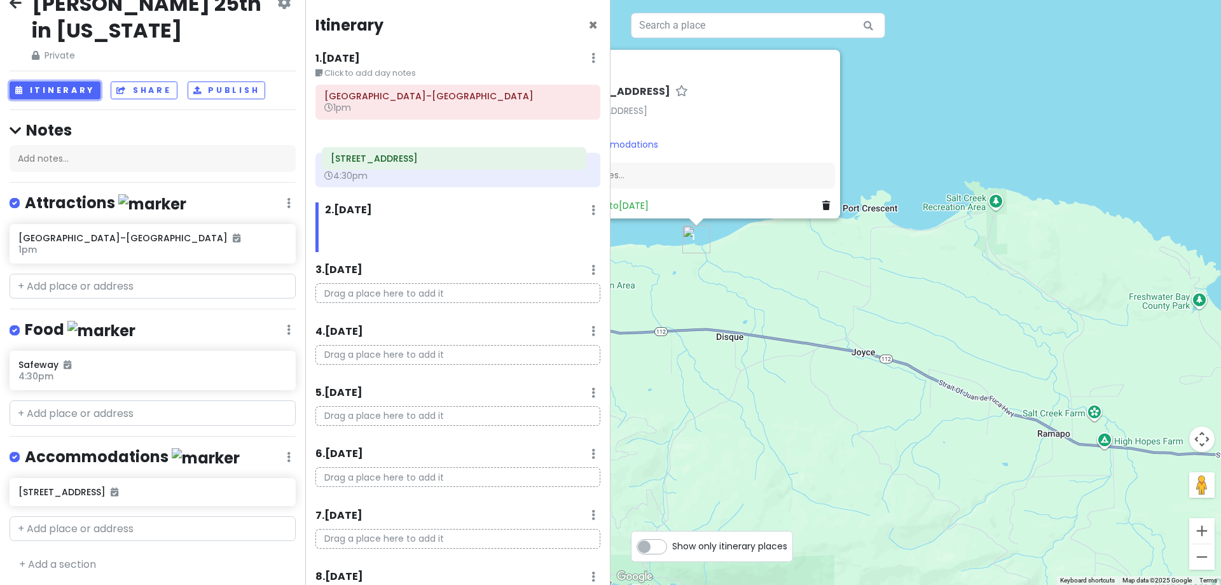
drag, startPoint x: 390, startPoint y: 207, endPoint x: 387, endPoint y: 158, distance: 49.1
click at [387, 158] on div "Itinerary × 1 . Sun 10/19 Edit Day Notes Delete Day Click to add day notes Seat…" at bounding box center [457, 292] width 305 height 585
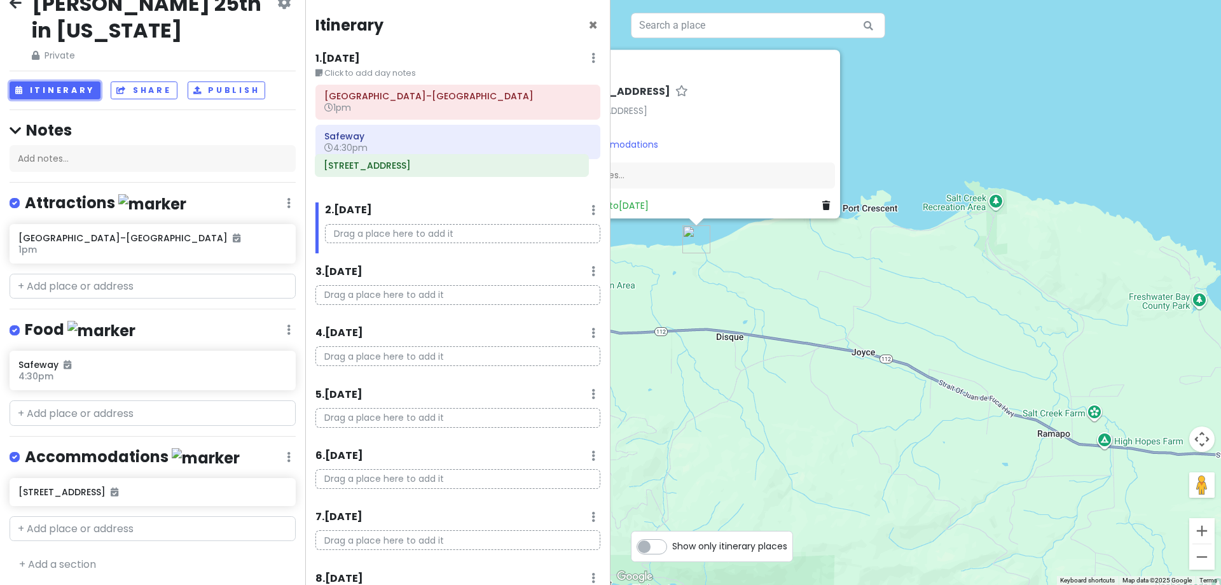
drag, startPoint x: 384, startPoint y: 138, endPoint x: 384, endPoint y: 167, distance: 29.3
click at [384, 167] on div "Seattle–Tacoma International Airport 1pm 1385 Whiskey Creek Beach Rd Safeway 4:…" at bounding box center [458, 138] width 304 height 107
click at [60, 539] on div "Hunter's 25th in Washington Private Change Dates Make a Copy Delete Trip Give F…" at bounding box center [152, 292] width 305 height 585
click at [54, 557] on link "+ Add a section" at bounding box center [57, 564] width 77 height 15
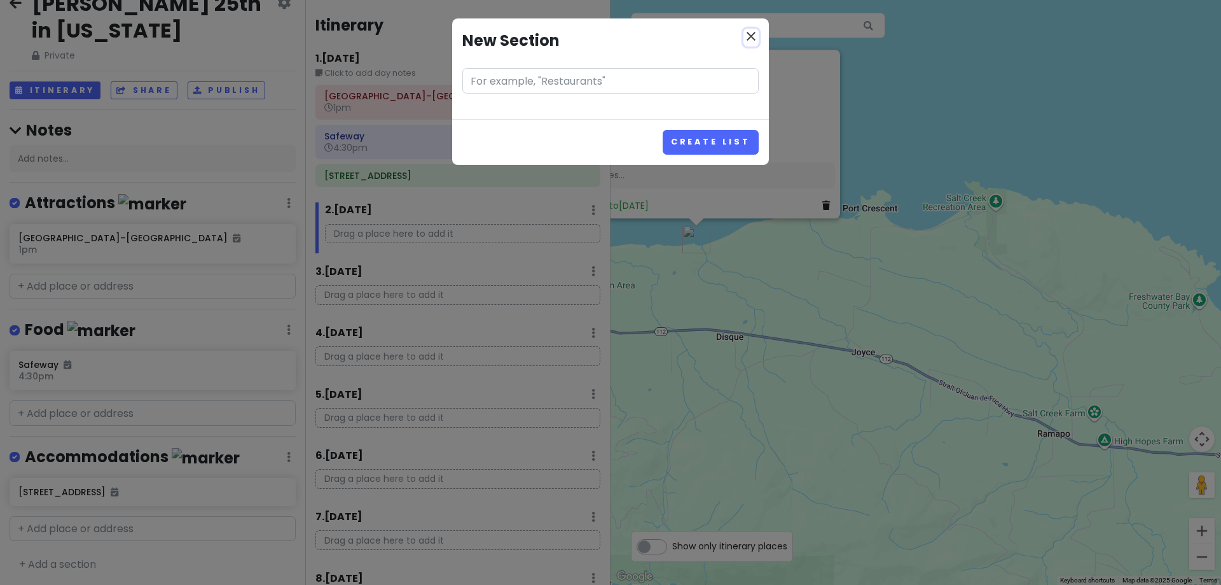
click at [757, 33] on icon "close" at bounding box center [751, 36] width 15 height 15
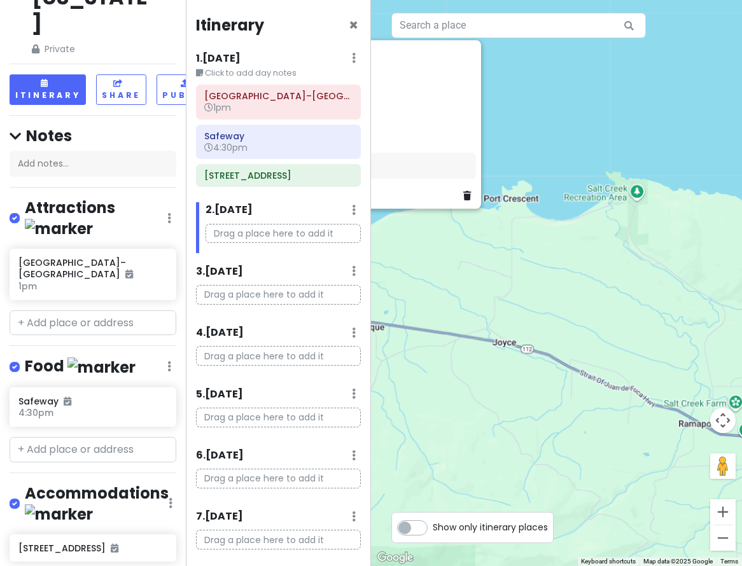
scroll to position [162, 0]
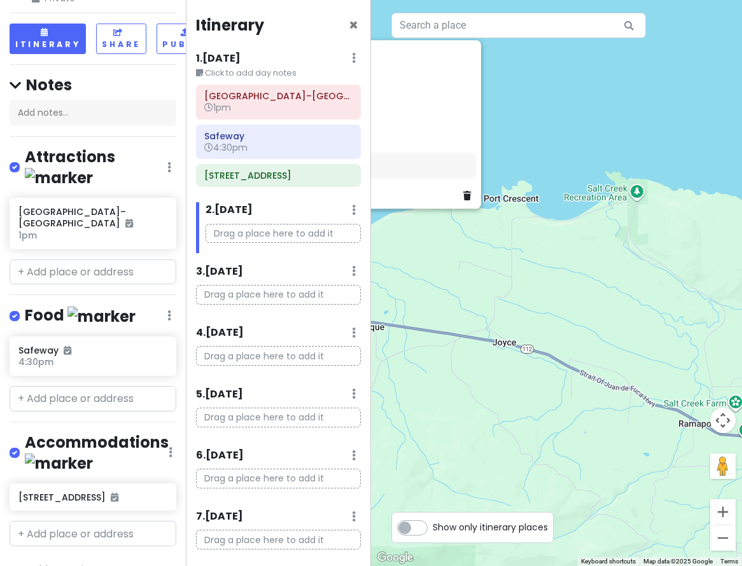
click at [52, 562] on link "+ Add a section" at bounding box center [57, 569] width 77 height 15
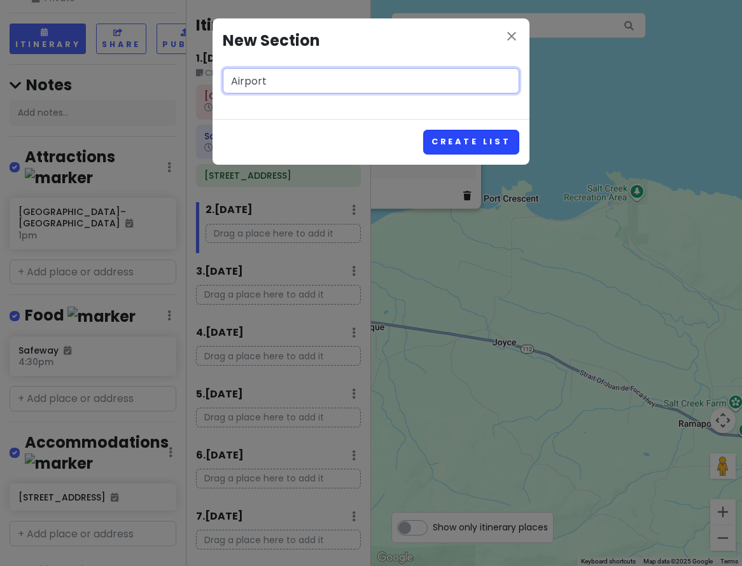
type input "Airport"
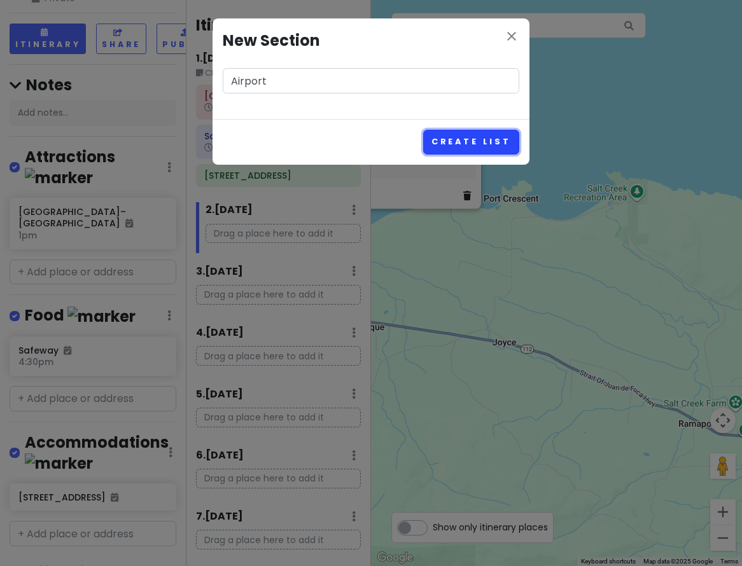
click at [439, 149] on button "Create List" at bounding box center [471, 142] width 96 height 25
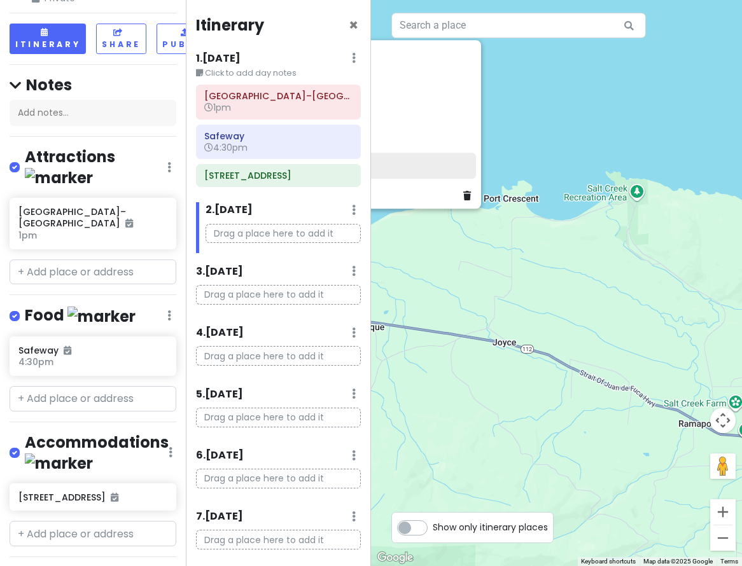
scroll to position [243, 0]
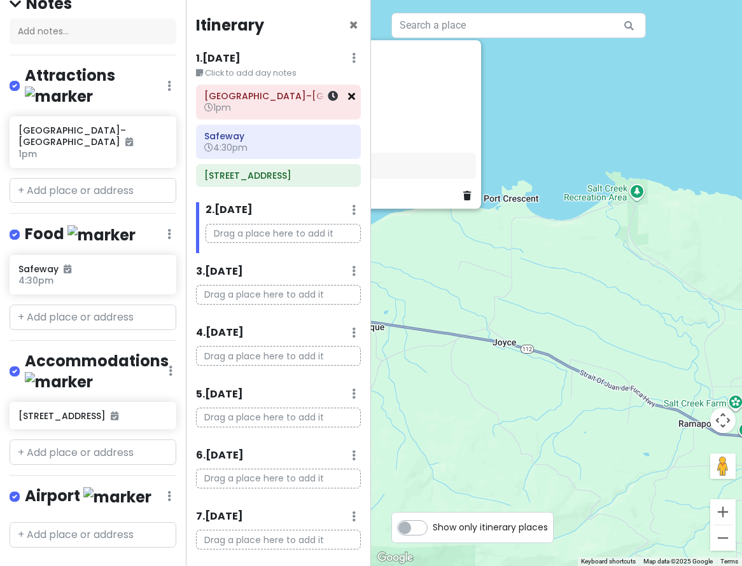
click at [348, 97] on icon at bounding box center [351, 96] width 7 height 10
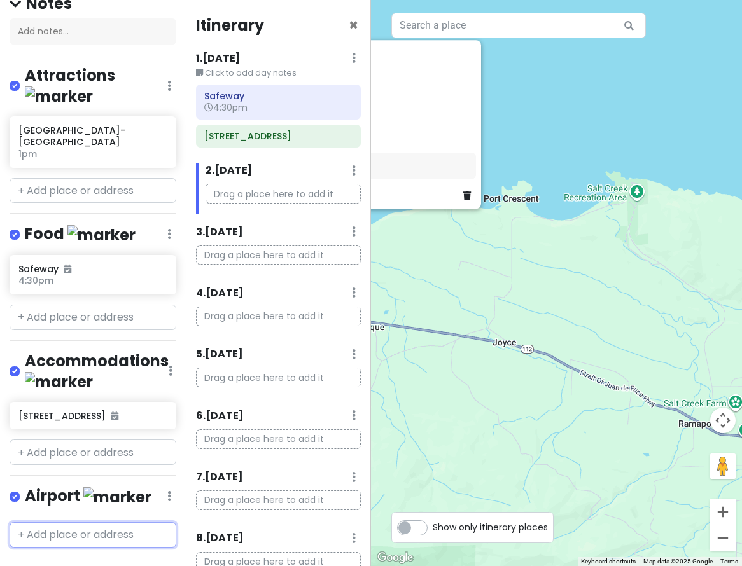
click at [90, 522] on input "text" at bounding box center [93, 534] width 167 height 25
type input "seattle ai"
click at [88, 557] on span "Seattle–Tacoma International Airport (SEA)" at bounding box center [89, 571] width 129 height 29
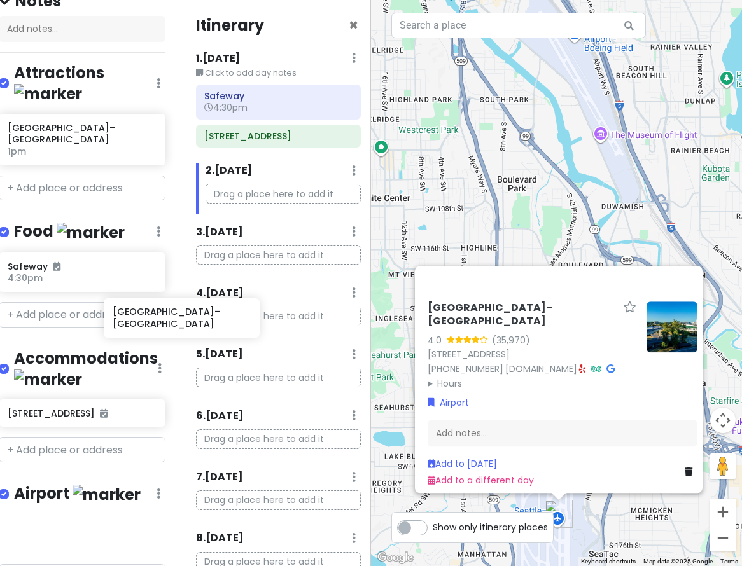
scroll to position [246, 14]
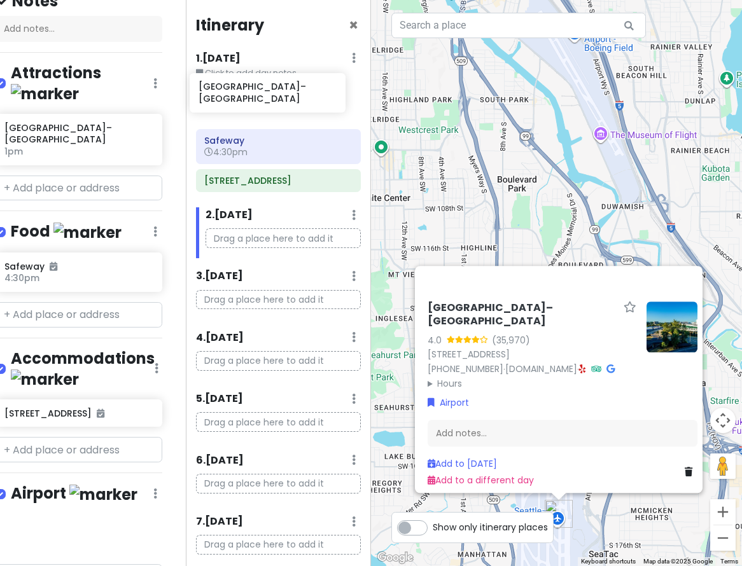
drag, startPoint x: 61, startPoint y: 495, endPoint x: 241, endPoint y: 90, distance: 443.3
click at [241, 90] on div "Hunter's 25th in Washington Private Change Dates Make a Copy Delete Trip Give F…" at bounding box center [371, 283] width 742 height 566
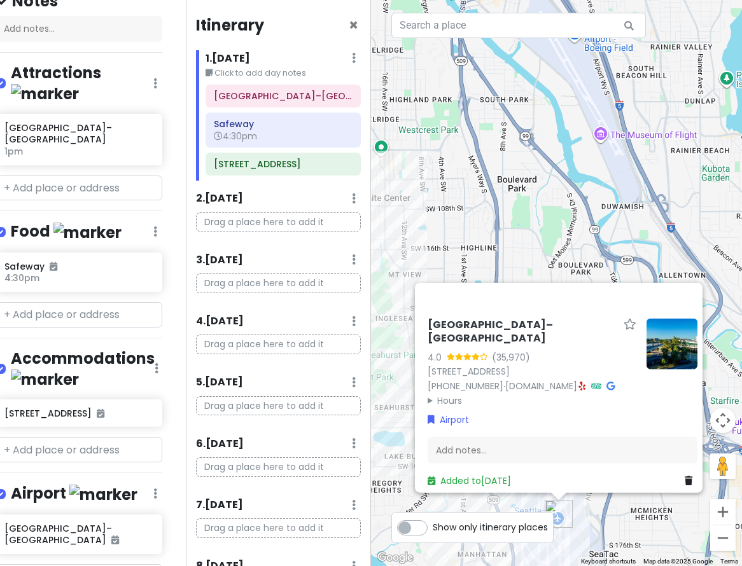
click at [79, 485] on img at bounding box center [103, 495] width 68 height 20
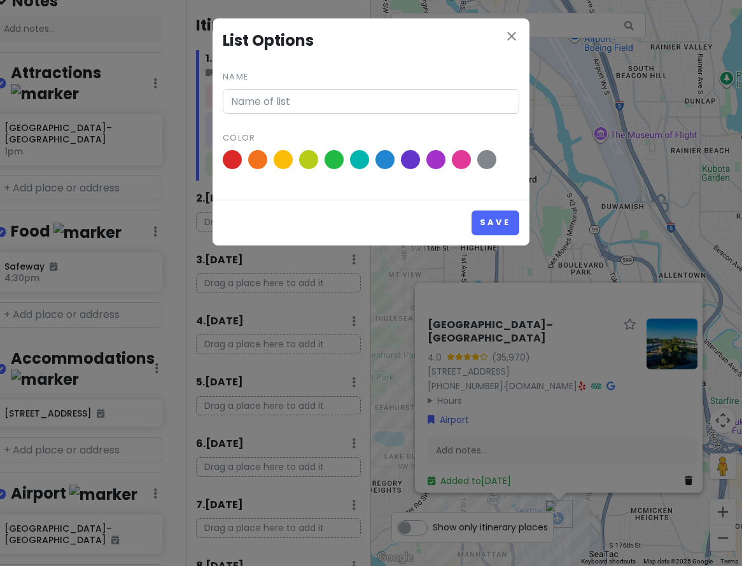
type input "Airport"
click at [417, 160] on span at bounding box center [410, 160] width 22 height 22
click at [0, 0] on input "radio" at bounding box center [0, 0] width 0 height 0
click at [498, 218] on button "Save" at bounding box center [495, 223] width 48 height 25
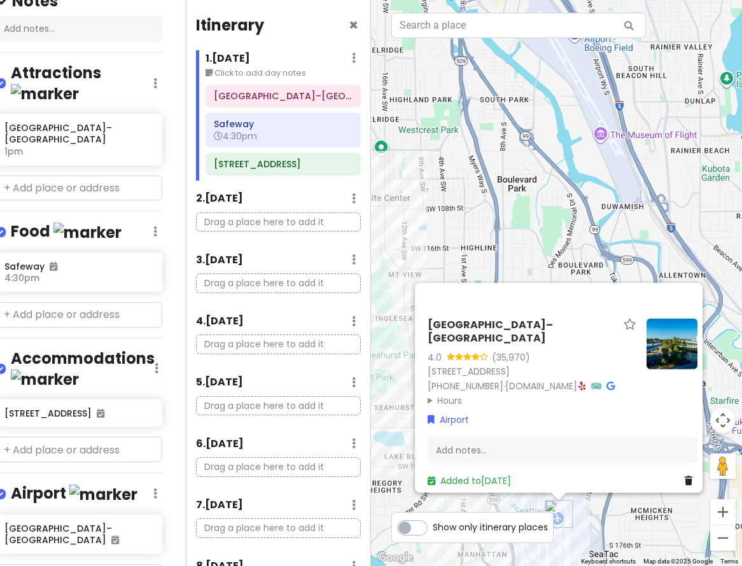
click at [56, 223] on img at bounding box center [87, 233] width 68 height 20
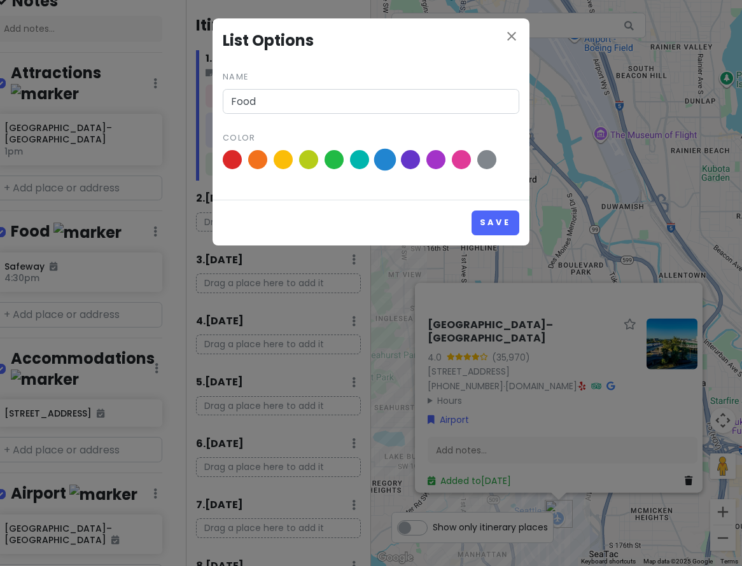
click at [385, 155] on span at bounding box center [385, 160] width 22 height 22
click at [0, 0] on input "radio" at bounding box center [0, 0] width 0 height 0
click at [498, 228] on button "Save" at bounding box center [495, 223] width 48 height 25
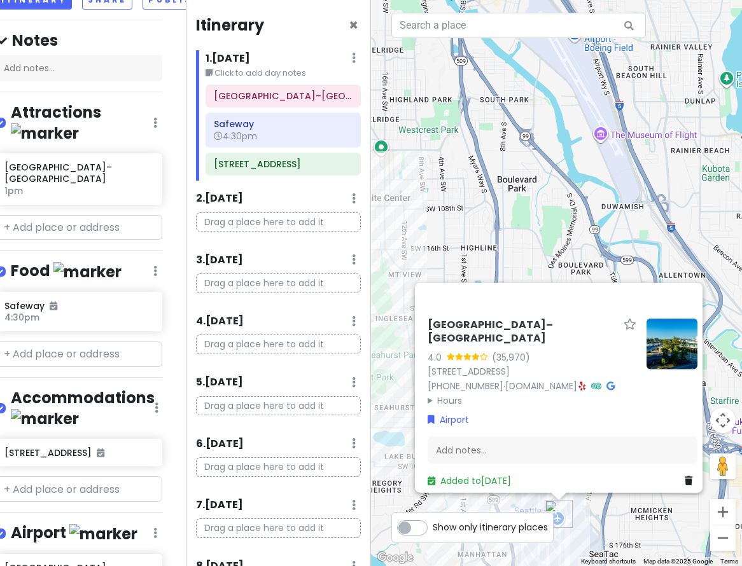
scroll to position [287, 14]
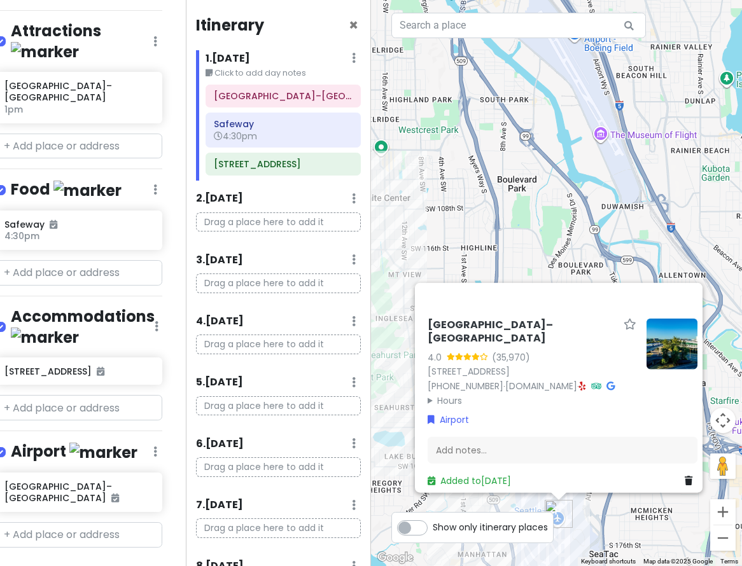
click at [76, 443] on img at bounding box center [103, 453] width 68 height 20
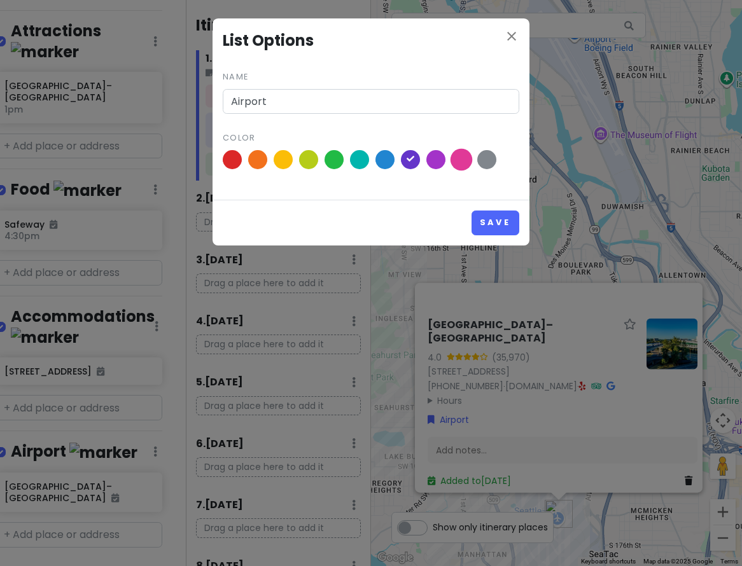
click at [455, 163] on span at bounding box center [461, 160] width 22 height 22
click at [0, 0] on input "radio" at bounding box center [0, 0] width 0 height 0
click at [494, 219] on button "Save" at bounding box center [495, 223] width 48 height 25
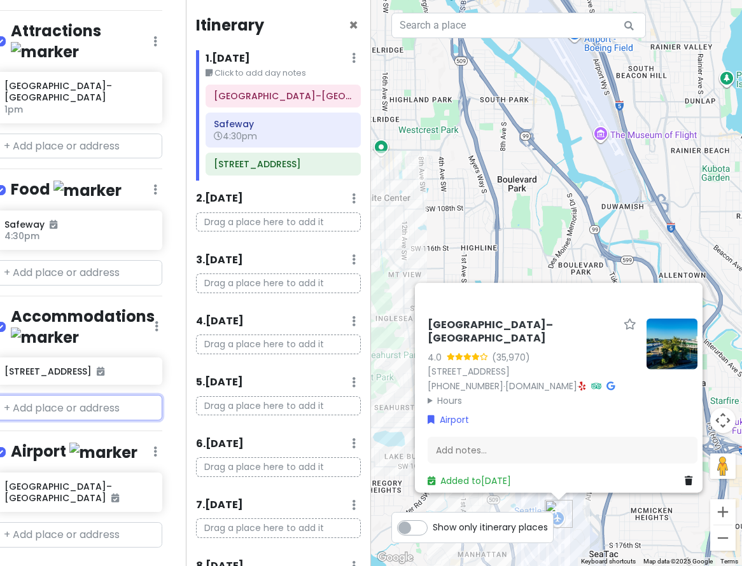
click at [53, 395] on input "text" at bounding box center [79, 407] width 167 height 25
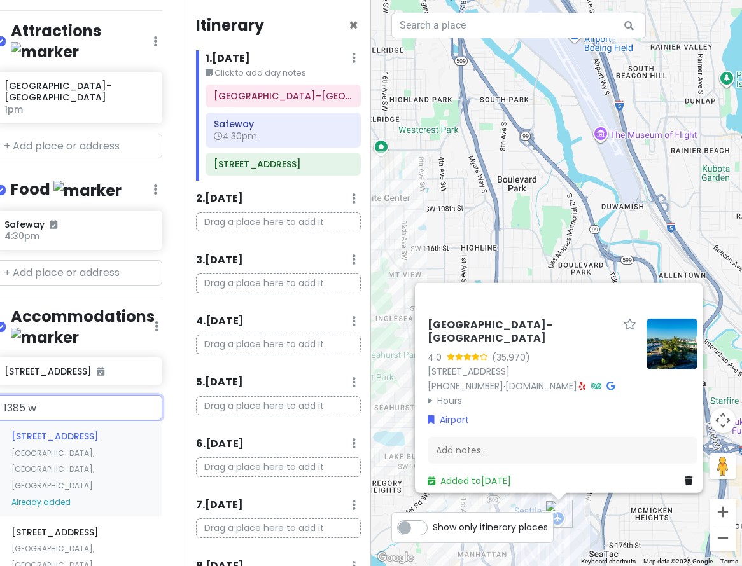
type input "1385 wh"
click at [64, 497] on span "Already added" at bounding box center [40, 502] width 59 height 11
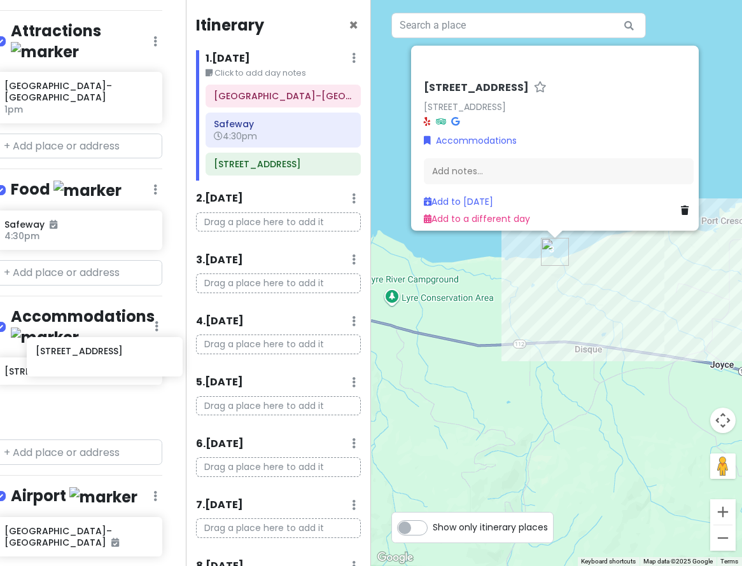
scroll to position [287, 38]
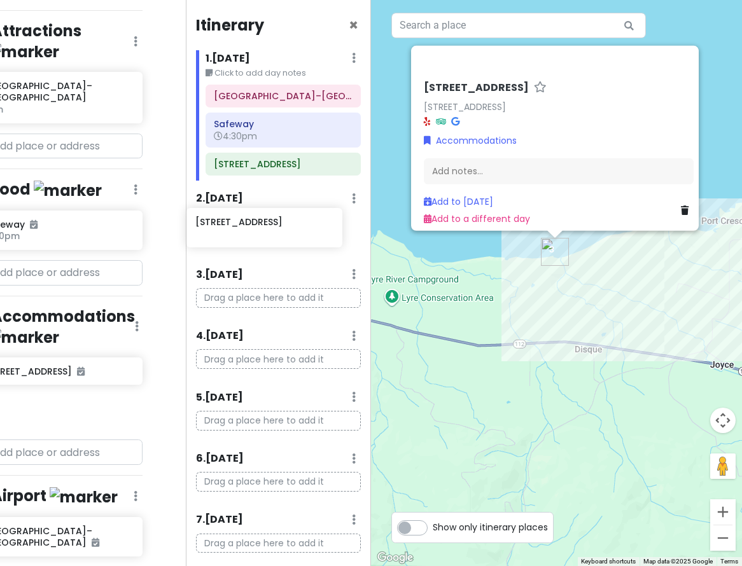
drag, startPoint x: 49, startPoint y: 374, endPoint x: 240, endPoint y: 230, distance: 239.3
click at [240, 230] on div "Hunter's 25th in Washington Private Change Dates Make a Copy Delete Trip Give F…" at bounding box center [371, 283] width 742 height 566
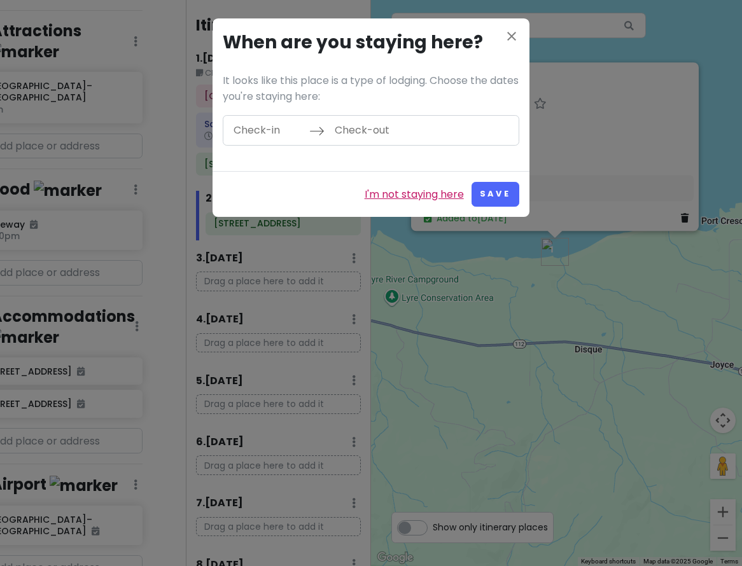
click at [406, 191] on link "I'm not staying here" at bounding box center [413, 194] width 99 height 17
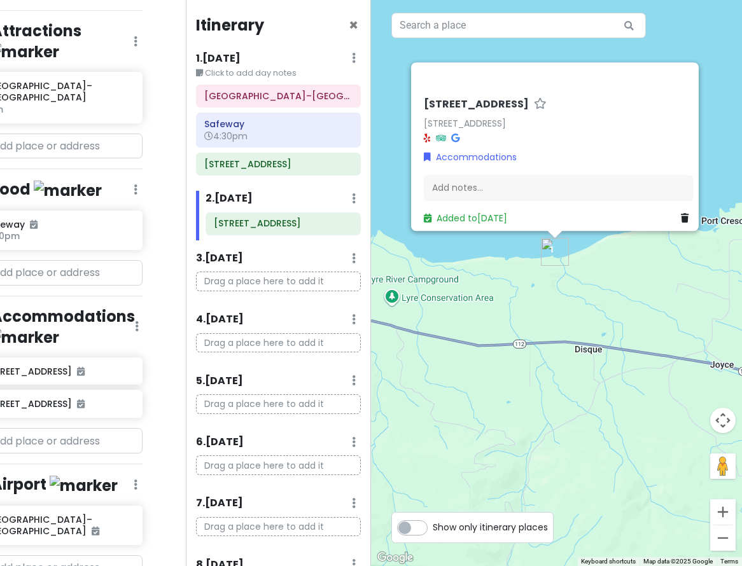
scroll to position [287, 0]
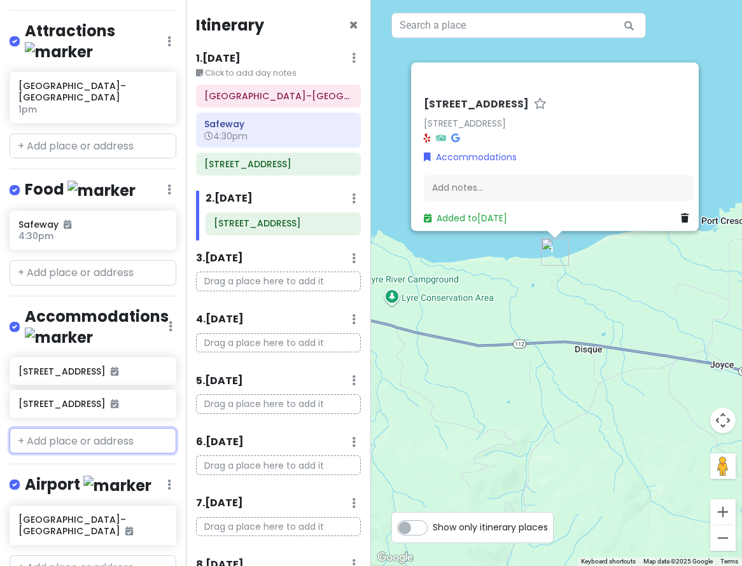
click at [104, 428] on input "text" at bounding box center [93, 440] width 167 height 25
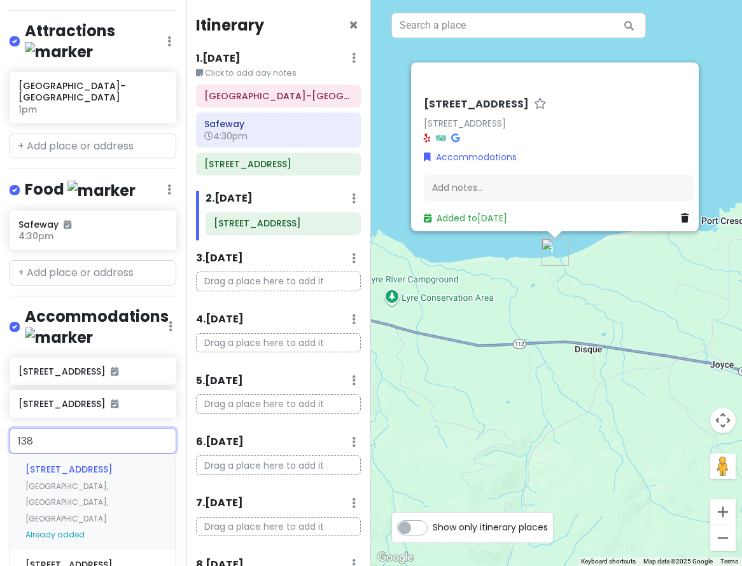
type input "1385"
click at [95, 481] on span "Port Angeles, WA, USA" at bounding box center [66, 502] width 83 height 43
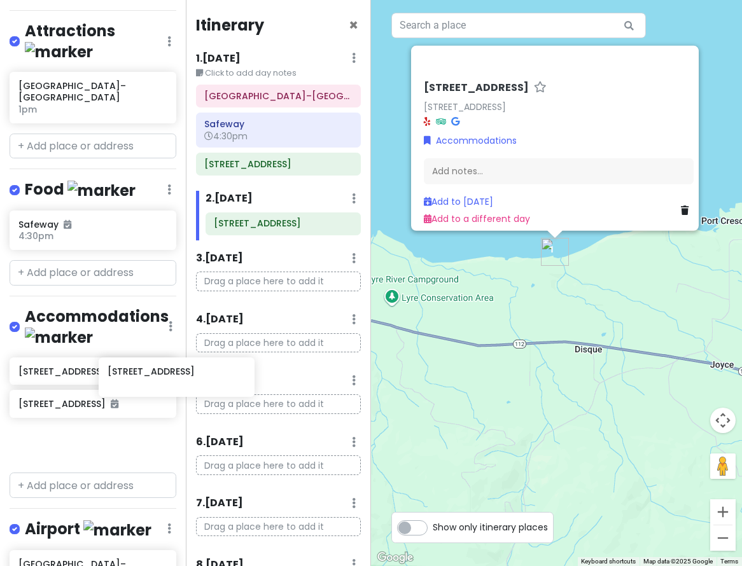
scroll to position [287, 21]
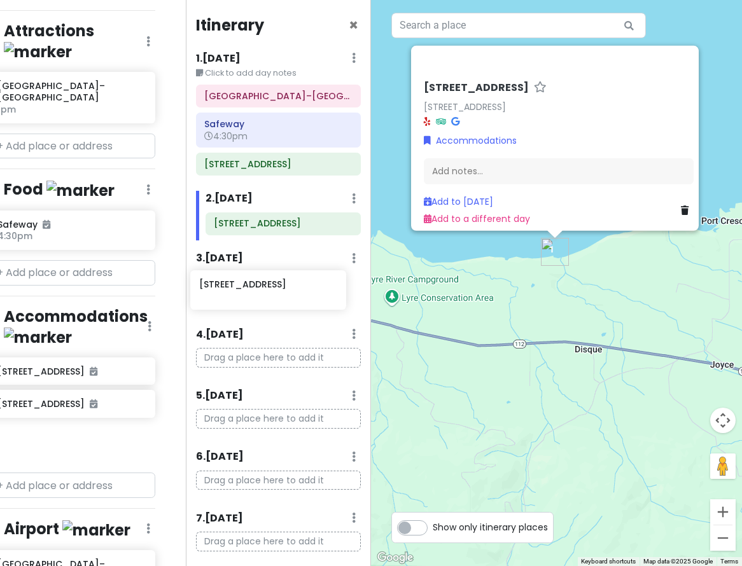
drag, startPoint x: 79, startPoint y: 417, endPoint x: 260, endPoint y: 291, distance: 220.6
click at [260, 291] on div "Hunter's 25th in Washington Private Change Dates Make a Copy Delete Trip Give F…" at bounding box center [371, 283] width 742 height 566
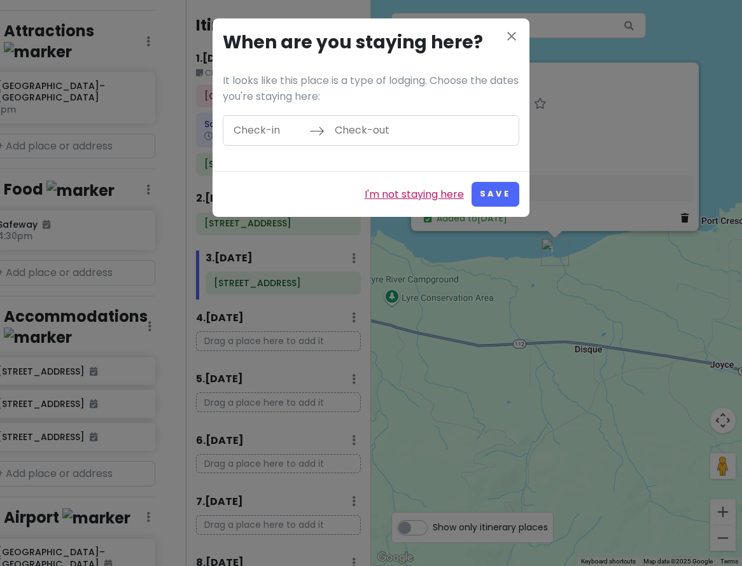
click at [378, 197] on link "I'm not staying here" at bounding box center [413, 194] width 99 height 17
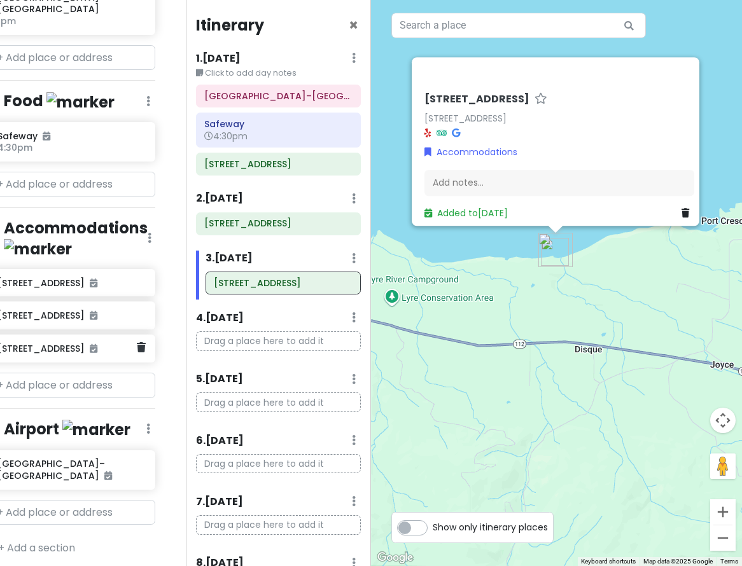
scroll to position [377, 21]
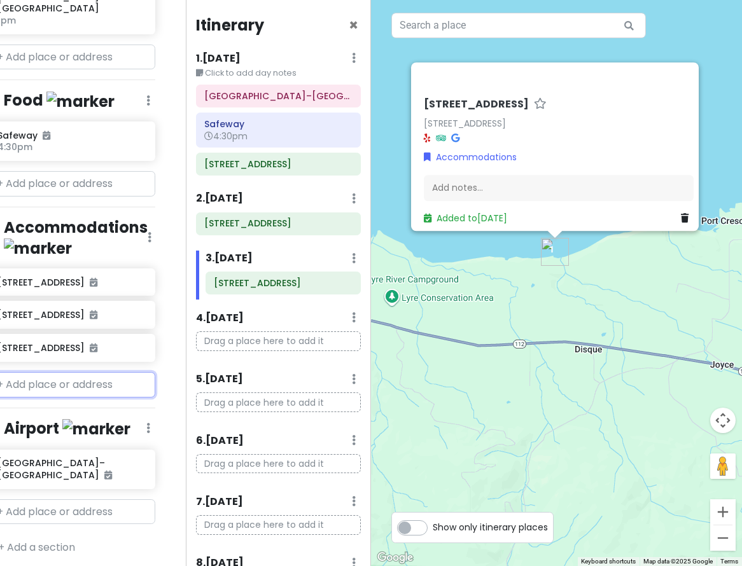
click at [68, 372] on input "text" at bounding box center [72, 384] width 167 height 25
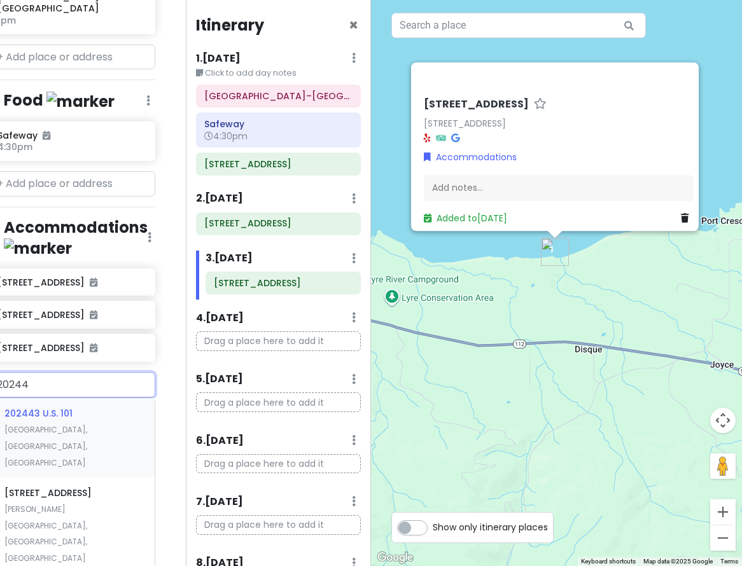
type input "202443"
click at [68, 407] on span "202443 U.S. 101" at bounding box center [38, 413] width 68 height 13
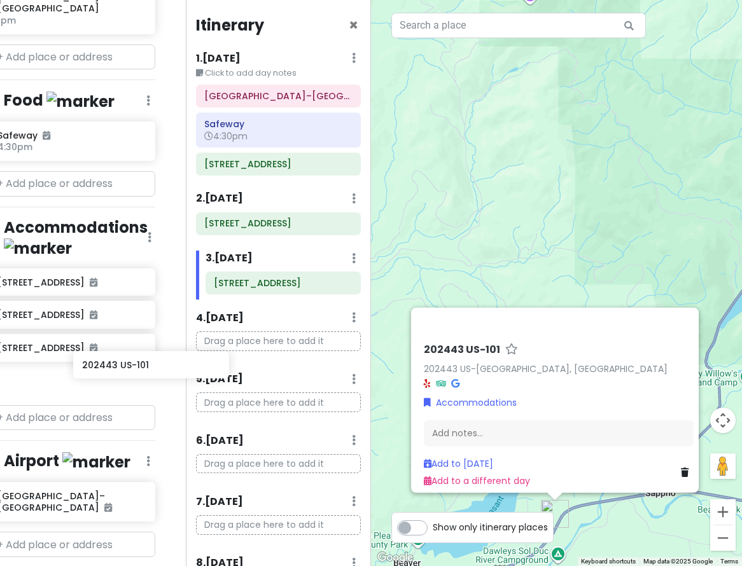
scroll to position [377, 38]
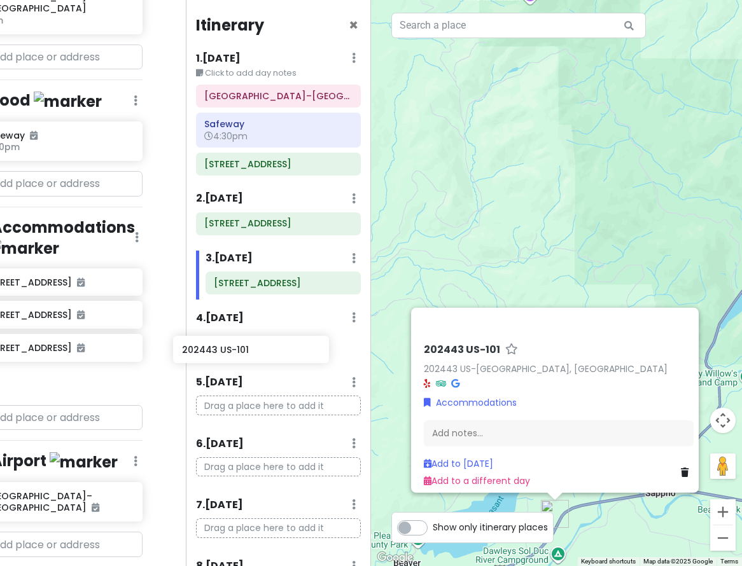
drag, startPoint x: 80, startPoint y: 374, endPoint x: 264, endPoint y: 357, distance: 185.2
click at [264, 357] on div "Hunter's 25th in Washington Private Change Dates Make a Copy Delete Trip Give F…" at bounding box center [371, 283] width 742 height 566
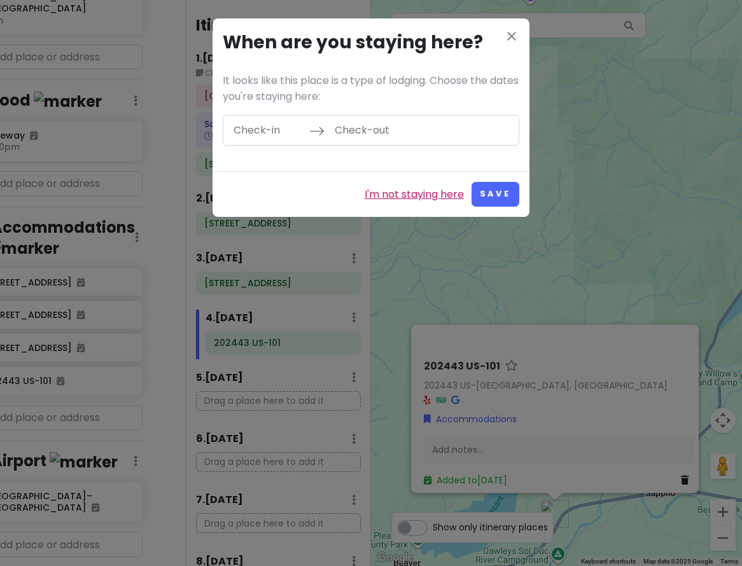
click at [398, 198] on link "I'm not staying here" at bounding box center [413, 194] width 99 height 17
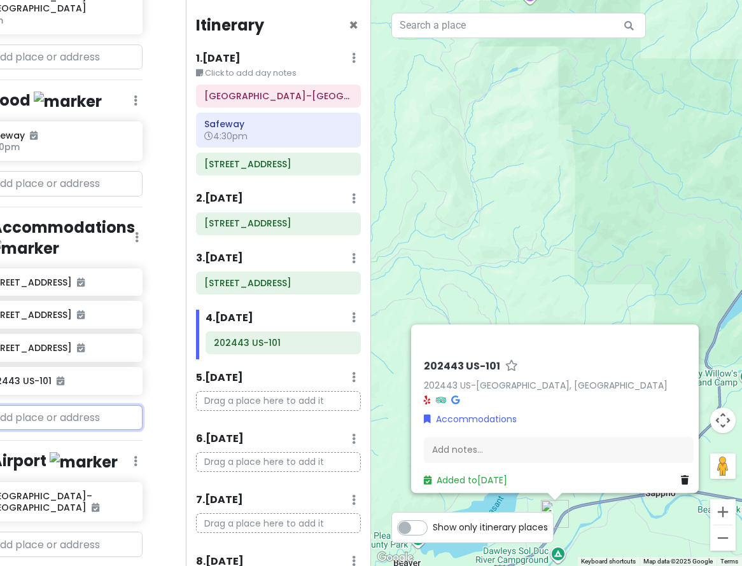
click at [88, 405] on input "text" at bounding box center [59, 417] width 167 height 25
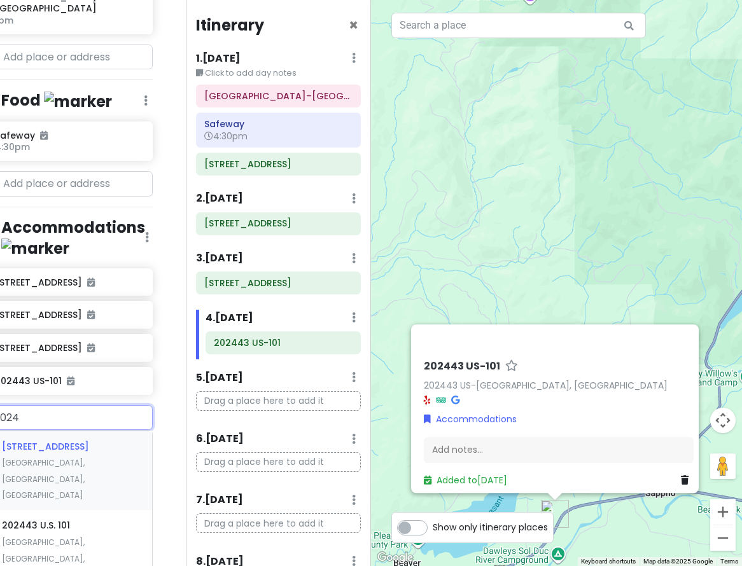
type input "20244"
click at [69, 453] on div "202443 U.S. 101 Beaver, WA, USA Already added" at bounding box center [69, 478] width 165 height 95
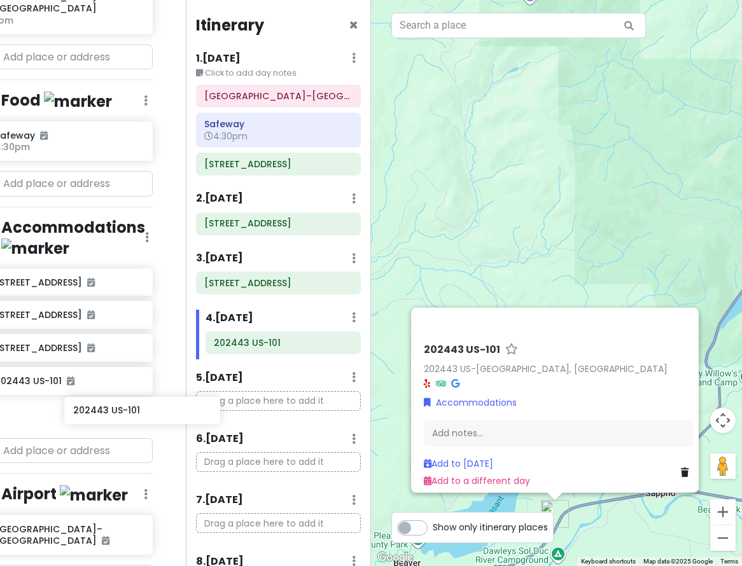
scroll to position [377, 33]
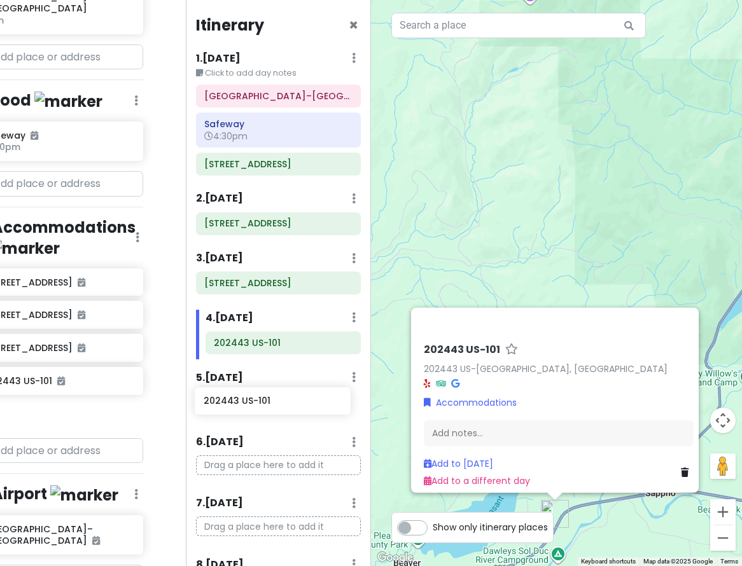
drag, startPoint x: 71, startPoint y: 399, endPoint x: 279, endPoint y: 401, distance: 208.6
click at [279, 401] on div "Hunter's 25th in Washington Private Change Dates Make a Copy Delete Trip Give F…" at bounding box center [371, 283] width 742 height 566
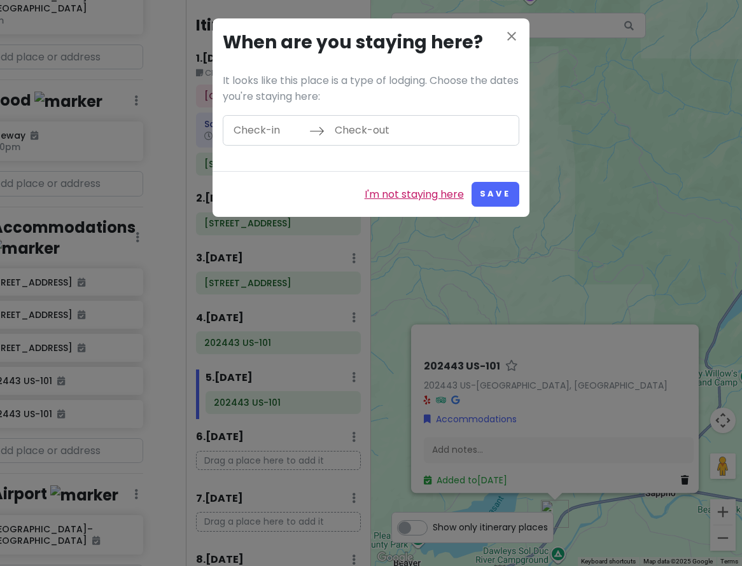
click at [448, 194] on link "I'm not staying here" at bounding box center [413, 194] width 99 height 17
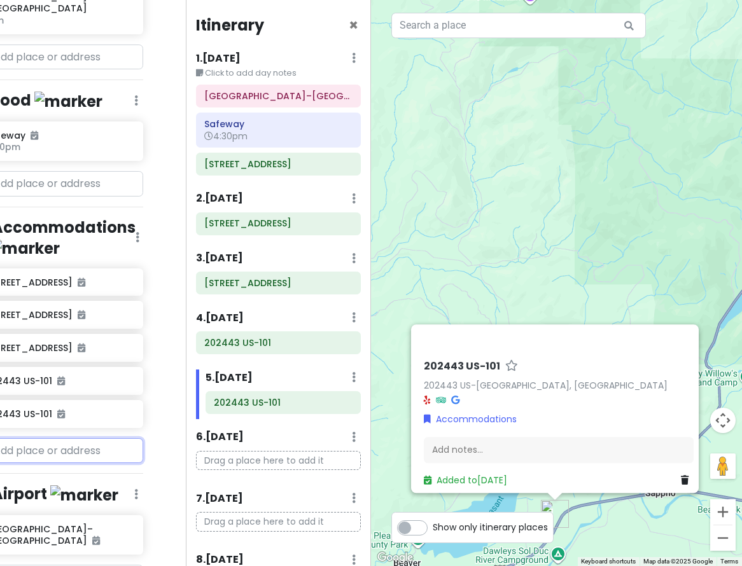
click at [66, 438] on input "text" at bounding box center [59, 450] width 167 height 25
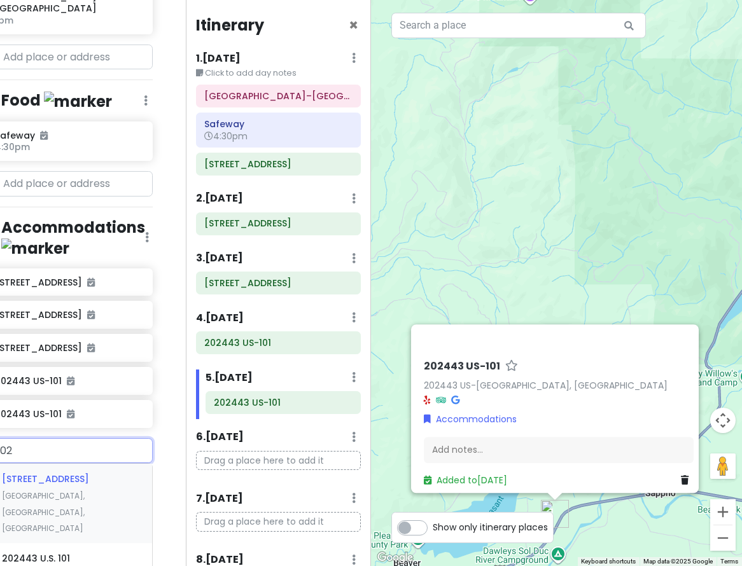
type input "2024"
click at [73, 490] on span "Beaver, WA, USA" at bounding box center [43, 511] width 83 height 43
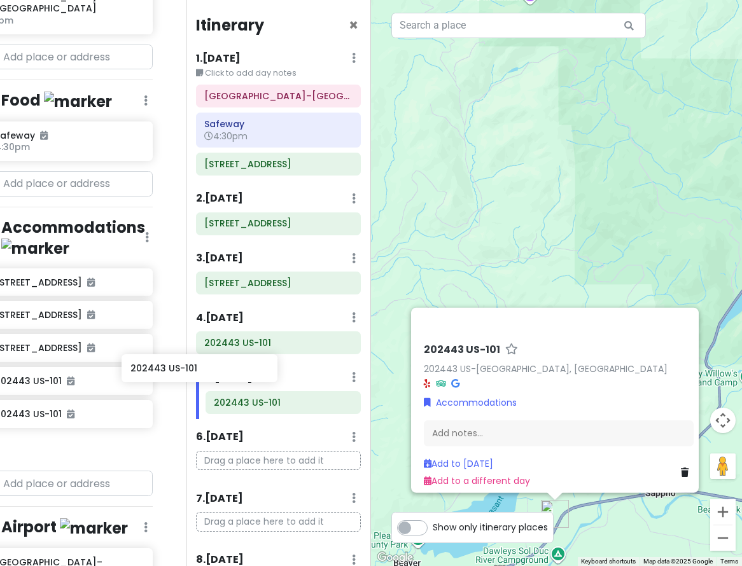
scroll to position [378, 25]
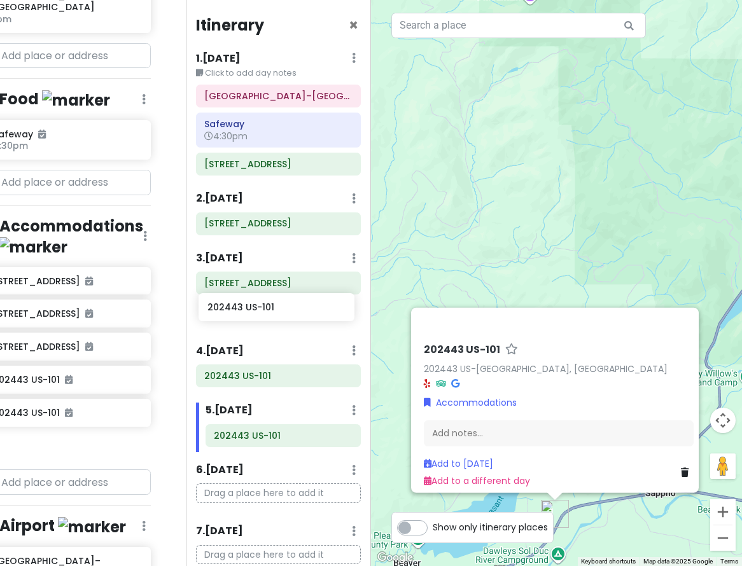
drag, startPoint x: 74, startPoint y: 433, endPoint x: 287, endPoint y: 308, distance: 246.3
click at [287, 308] on div "Hunter's 25th in Washington Private Change Dates Make a Copy Delete Trip Give F…" at bounding box center [371, 283] width 742 height 566
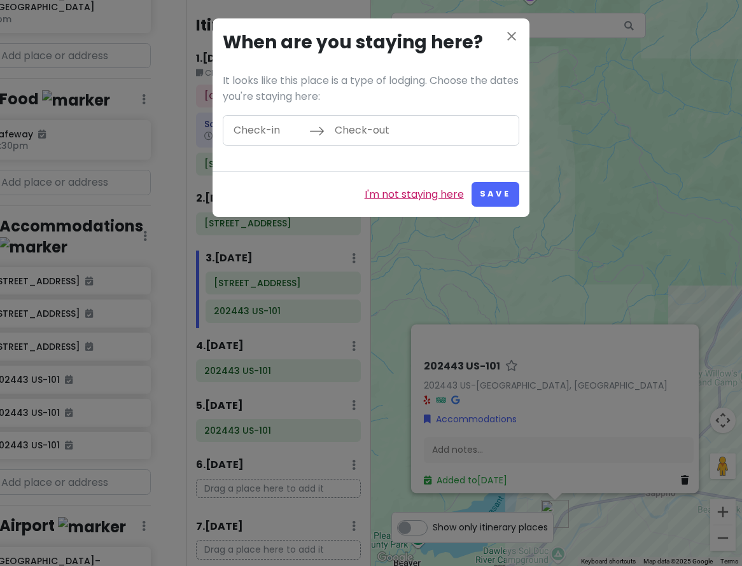
click at [432, 193] on link "I'm not staying here" at bounding box center [413, 194] width 99 height 17
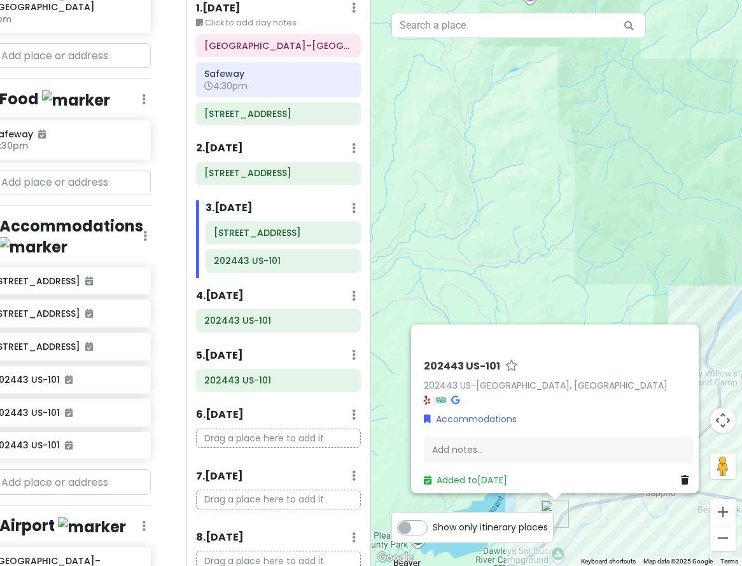
scroll to position [107, 0]
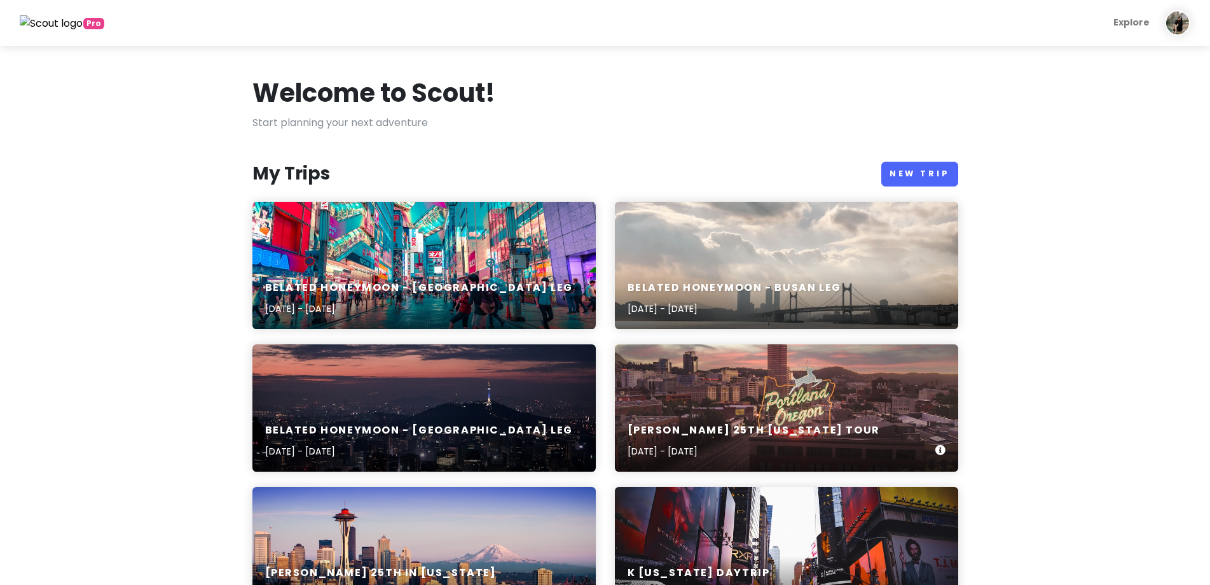
click at [908, 390] on div "[PERSON_NAME] 25th [US_STATE] Tour [DATE] - [DATE]" at bounding box center [786, 407] width 343 height 127
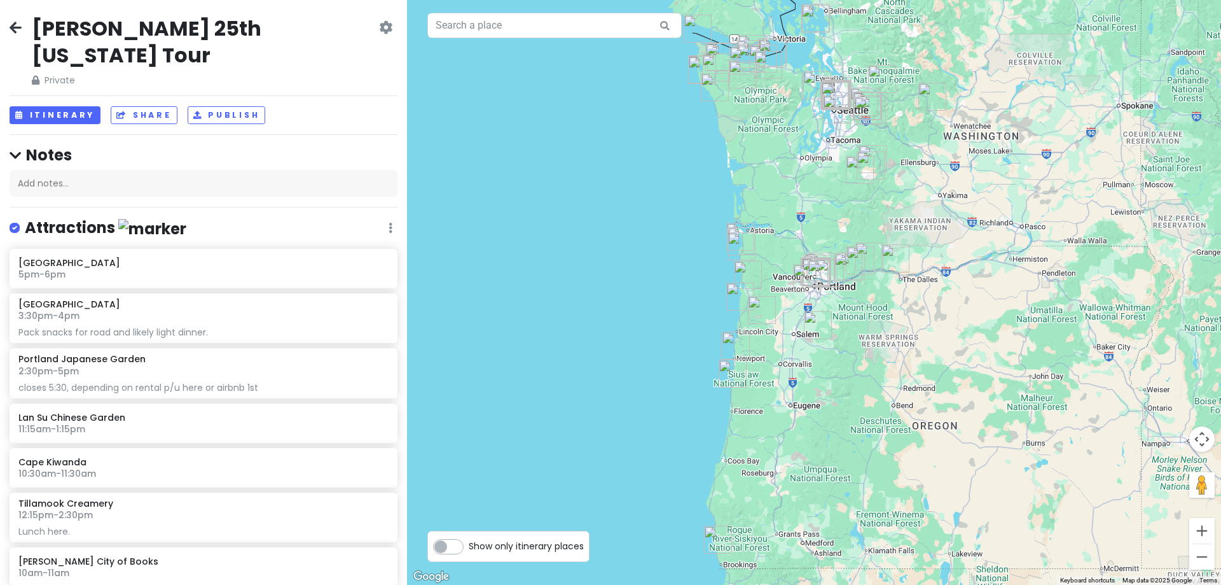
click at [249, 45] on div "[PERSON_NAME] 25th [US_STATE] Tour Private" at bounding box center [205, 51] width 347 height 73
click at [249, 34] on h2 "[PERSON_NAME] 25th [US_STATE] Tour" at bounding box center [204, 41] width 345 height 53
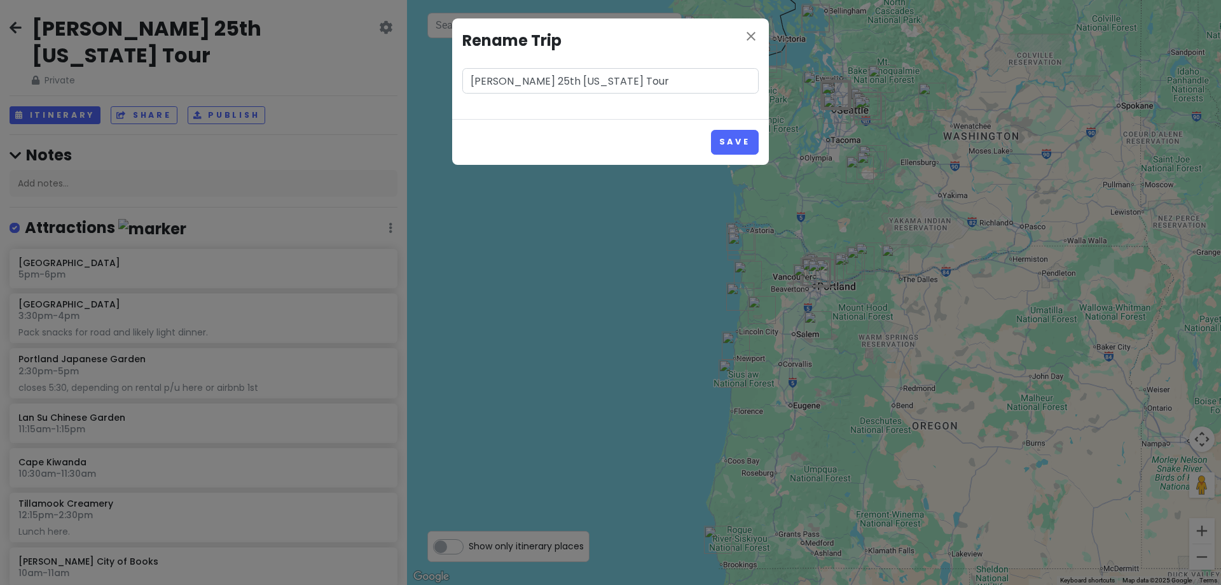
drag, startPoint x: 646, startPoint y: 79, endPoint x: 455, endPoint y: 73, distance: 190.3
click at [455, 73] on div "close Rename [PERSON_NAME] 25th [US_STATE] Tour" at bounding box center [610, 68] width 317 height 100
type input "PNW Tour"
click at [733, 149] on button "Save" at bounding box center [735, 142] width 48 height 25
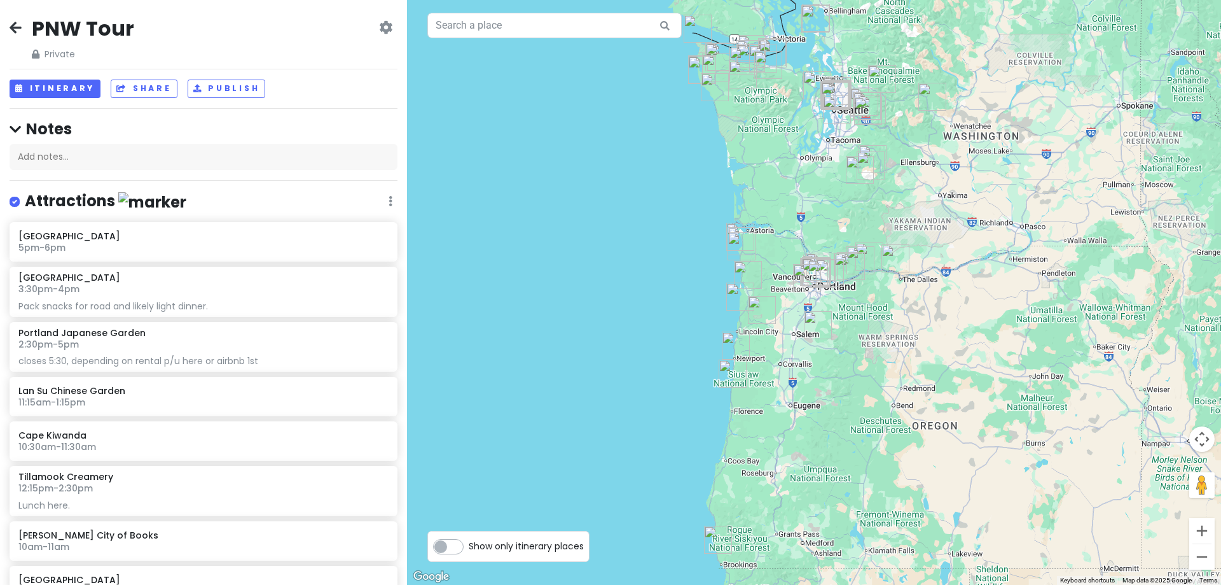
click at [18, 23] on icon at bounding box center [16, 27] width 12 height 10
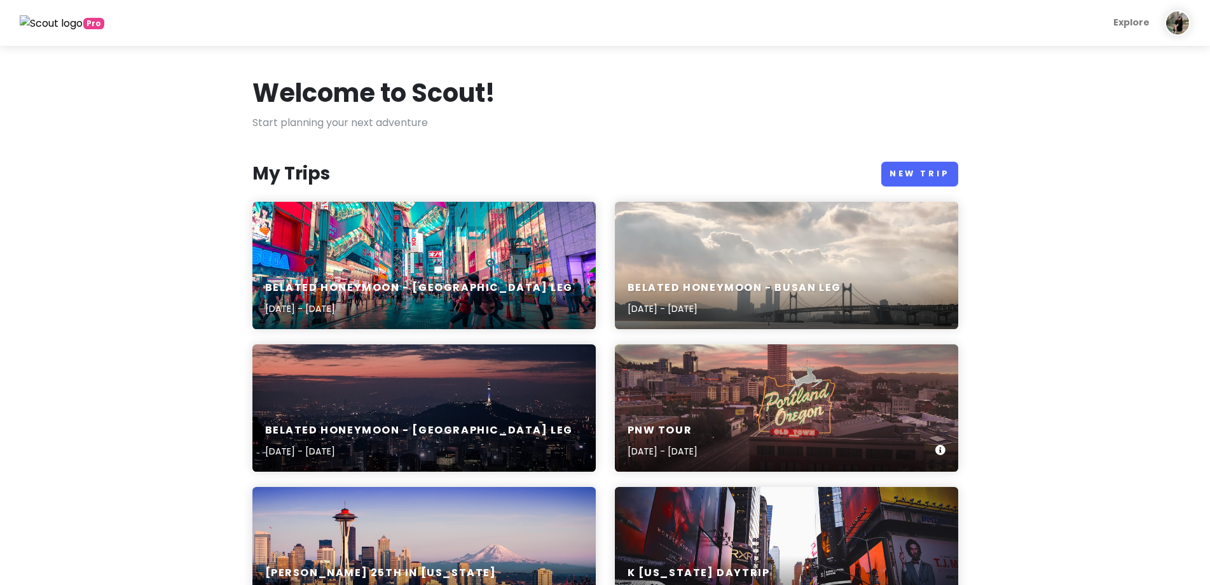
click at [709, 377] on div "PNW Tour [DATE] - [DATE]" at bounding box center [786, 407] width 343 height 127
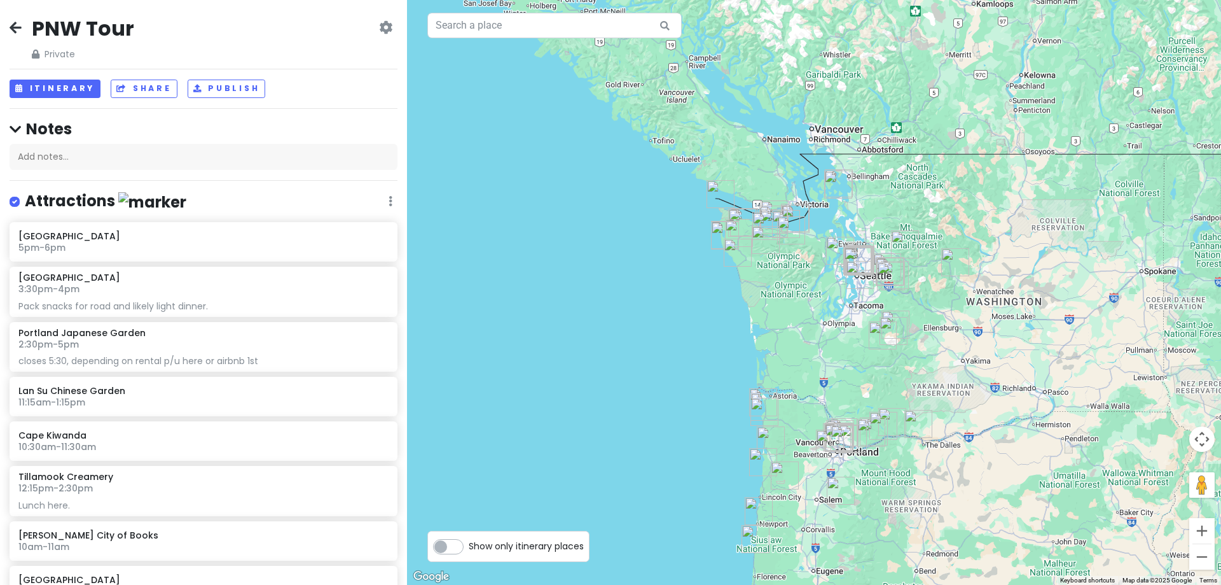
drag, startPoint x: 980, startPoint y: 160, endPoint x: 1004, endPoint y: 328, distance: 169.6
click at [1004, 328] on div at bounding box center [814, 292] width 814 height 585
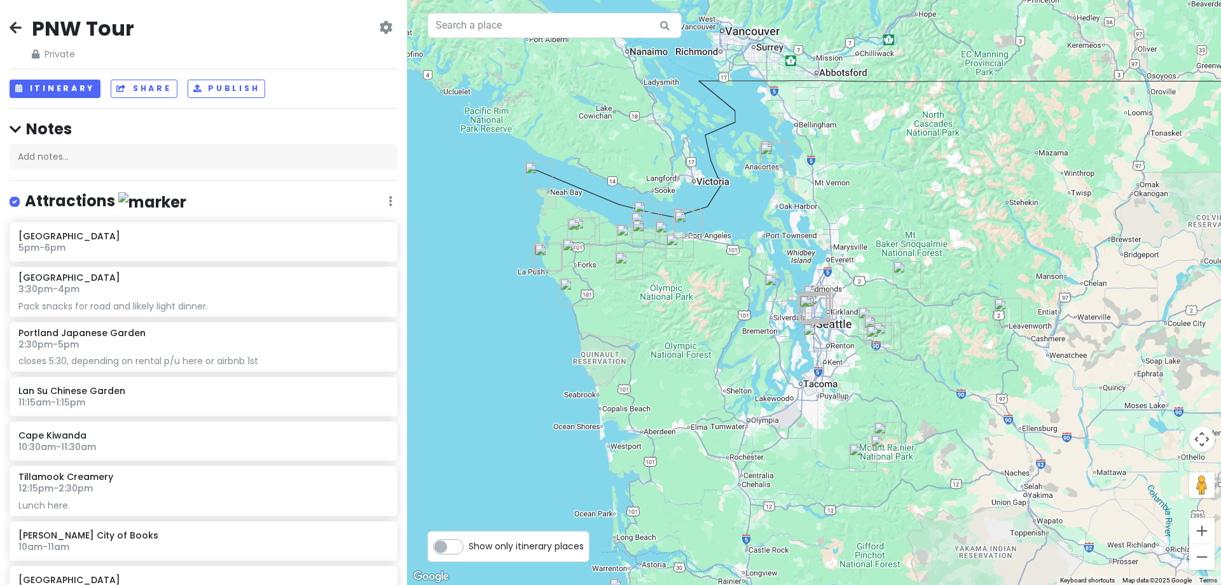
drag, startPoint x: 854, startPoint y: 237, endPoint x: 955, endPoint y: 333, distance: 138.6
click at [955, 333] on div at bounding box center [814, 292] width 814 height 585
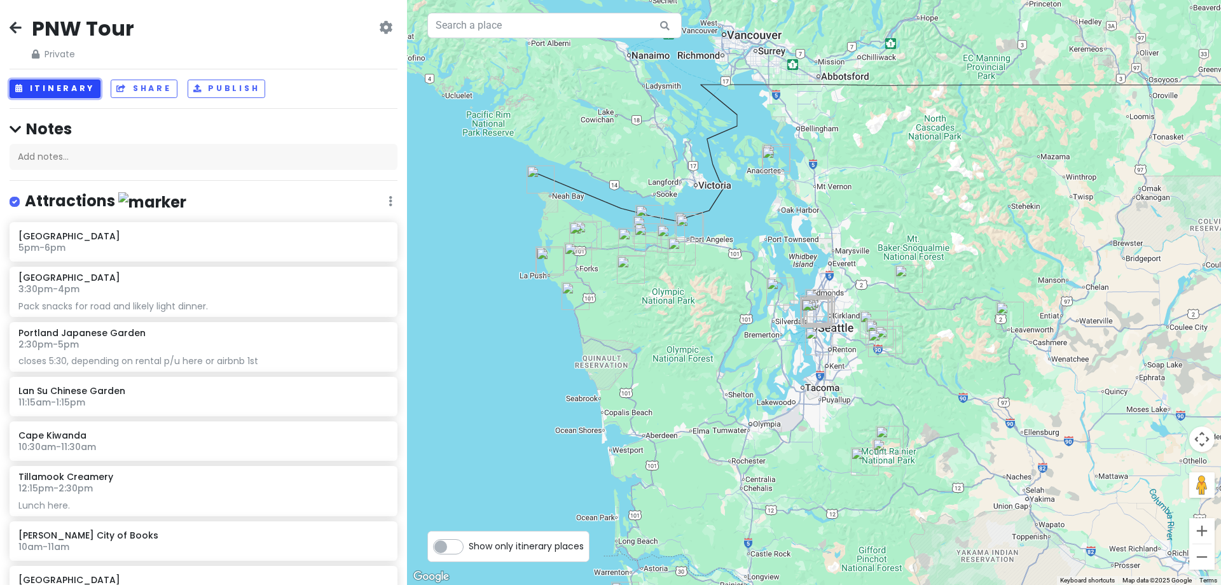
click at [62, 89] on button "Itinerary" at bounding box center [55, 89] width 91 height 18
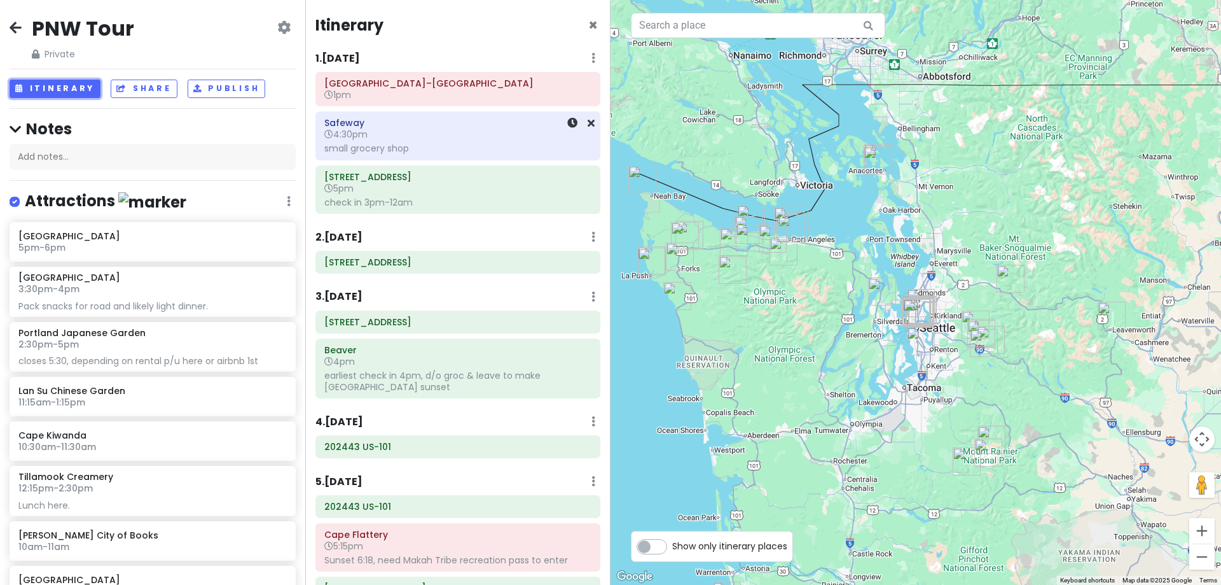
click at [403, 138] on h6 "4:30pm" at bounding box center [457, 133] width 267 height 11
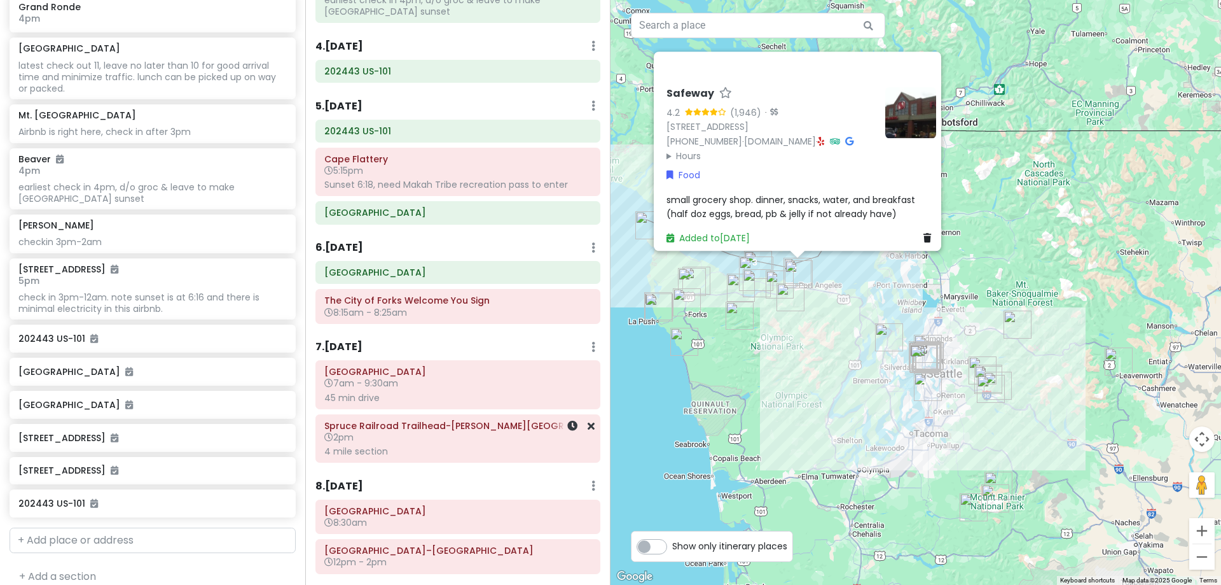
scroll to position [411, 0]
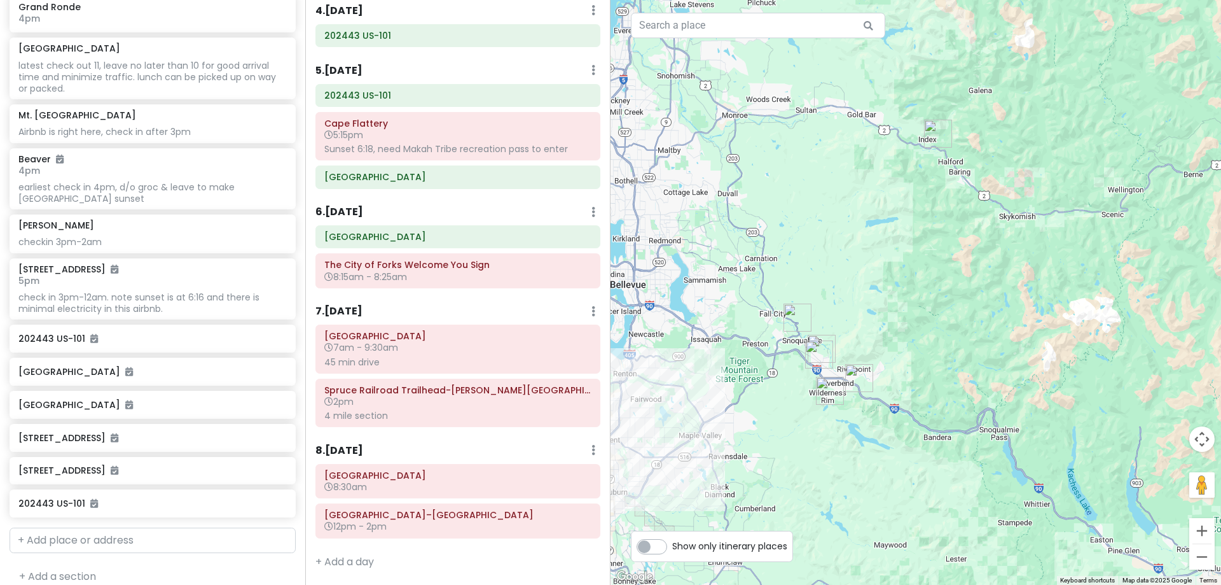
drag, startPoint x: 1069, startPoint y: 426, endPoint x: 829, endPoint y: 206, distance: 325.0
click at [829, 206] on div "Safeway 4.2 (1,946) · [STREET_ADDRESS] [PHONE_NUMBER] · [DOMAIN_NAME] · Hours […" at bounding box center [916, 292] width 611 height 585
